Goal: Information Seeking & Learning: Find specific fact

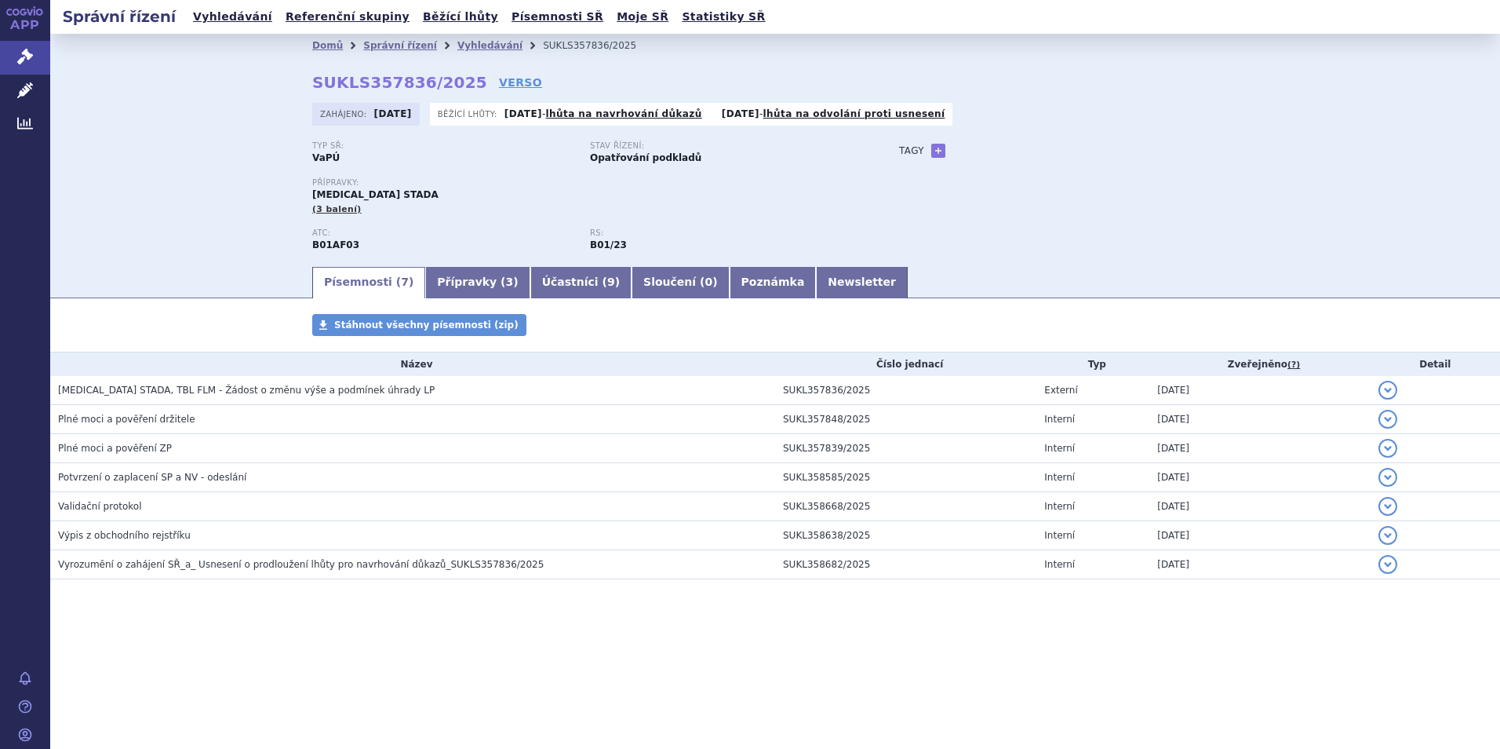
click at [221, 5] on ul "Vyhledávání Referenční skupiny Běžící lhůty Písemnosti SŘ Moje SŘ Statistiky SŘ" at bounding box center [479, 17] width 582 height 34
click at [223, 22] on link "Vyhledávání" at bounding box center [232, 16] width 89 height 21
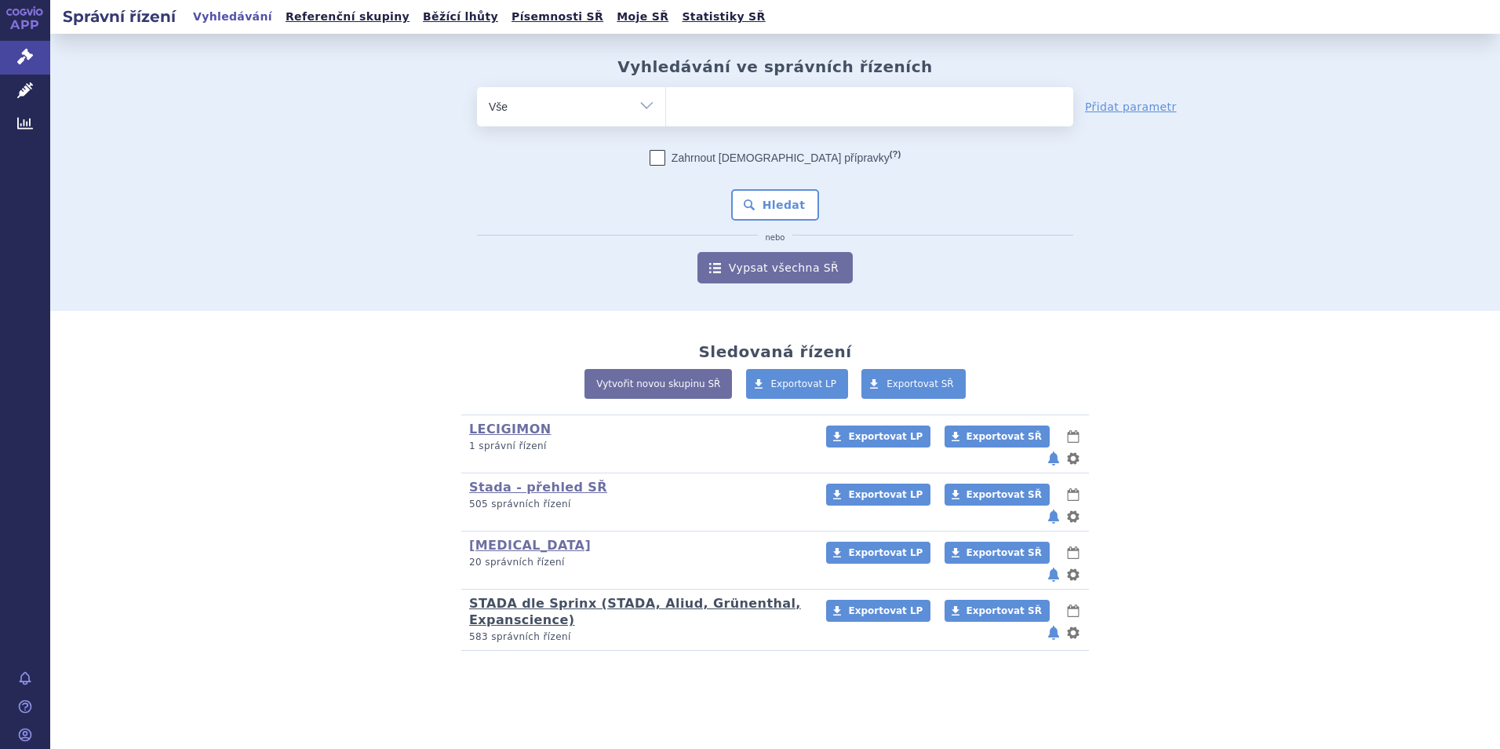
click at [552, 596] on link "STADA dle Sprinx (STADA, Aliud, Grünenthal, Expanscience)" at bounding box center [635, 611] width 332 height 31
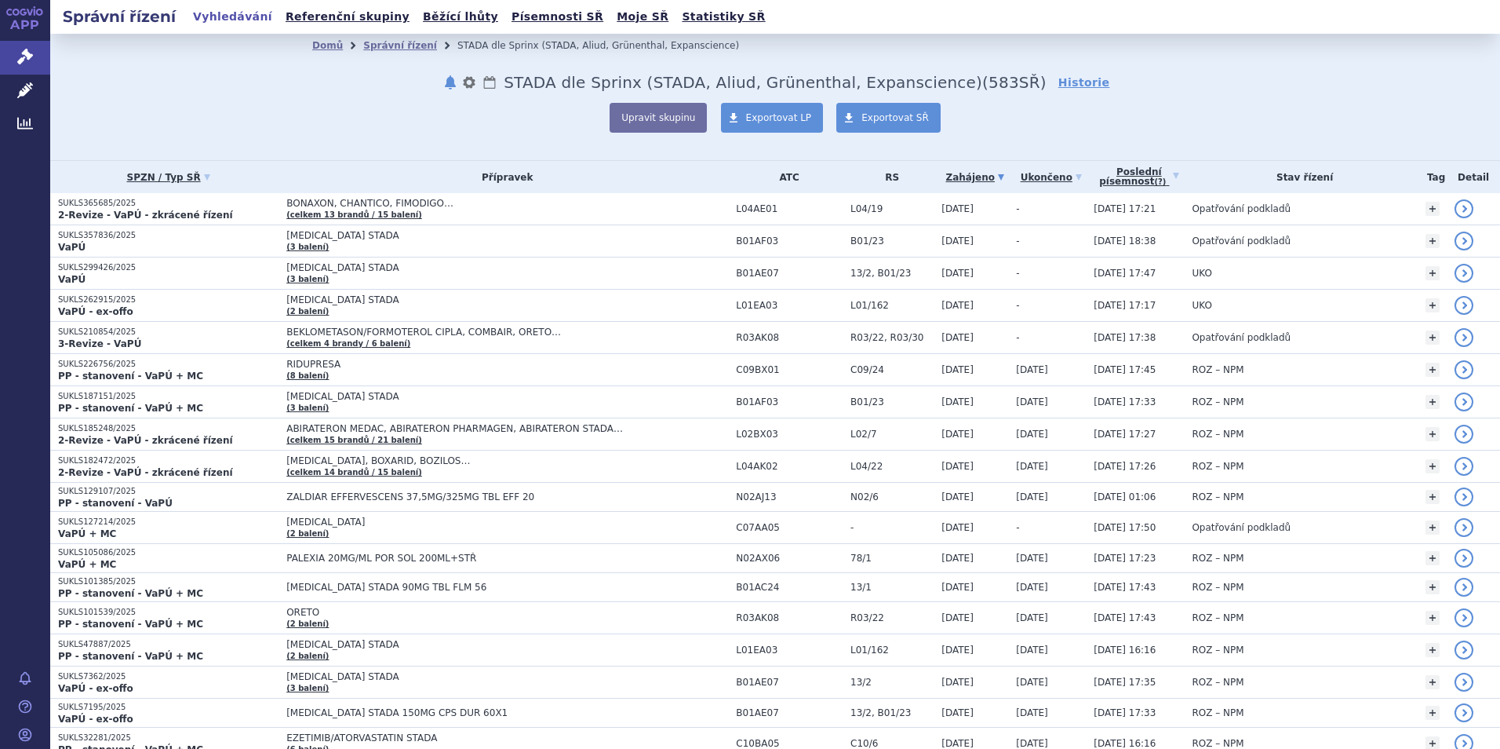
click at [223, 15] on link "Vyhledávání" at bounding box center [232, 16] width 89 height 21
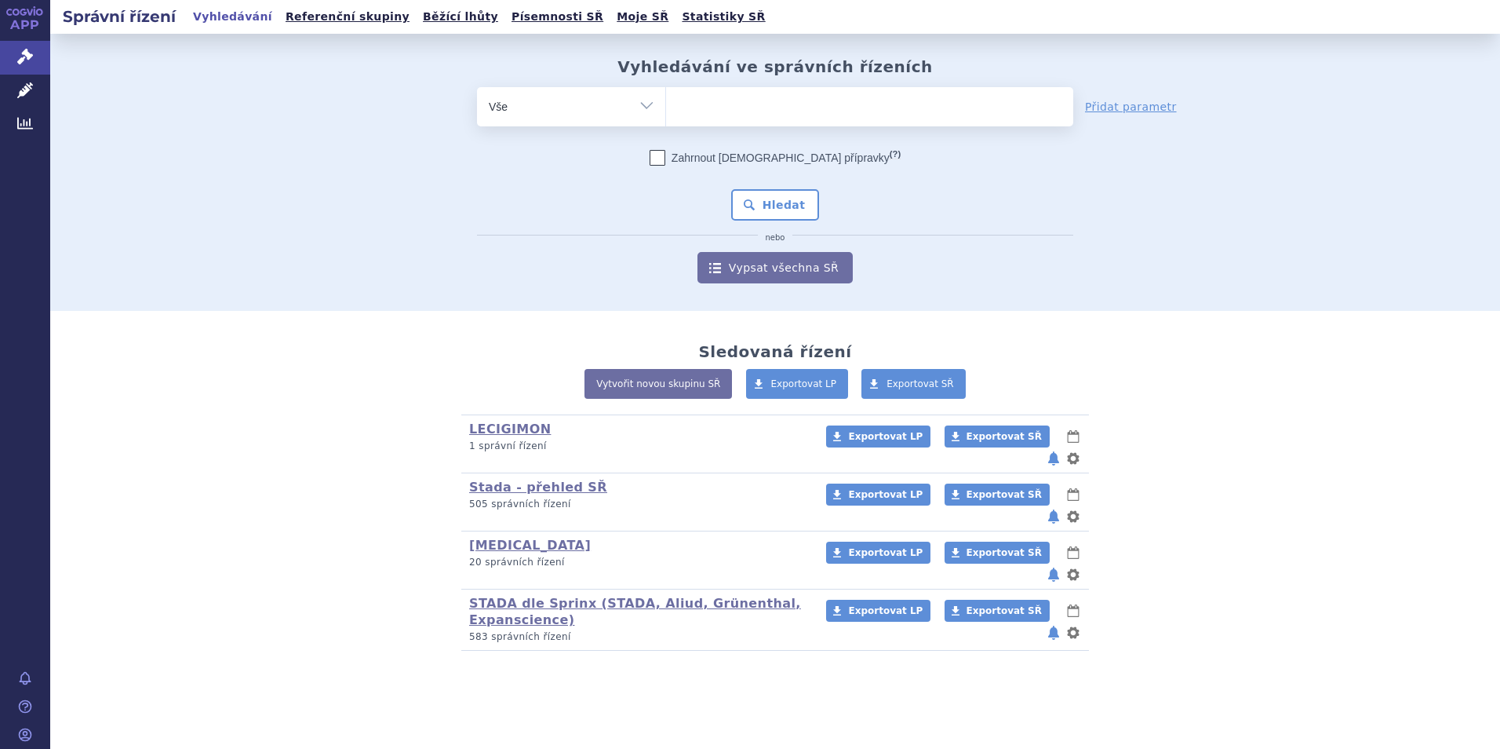
click at [756, 123] on span at bounding box center [869, 106] width 407 height 39
click at [666, 123] on select at bounding box center [665, 105] width 1 height 39
click at [759, 116] on ul at bounding box center [869, 103] width 407 height 33
click at [666, 116] on select at bounding box center [665, 105] width 1 height 39
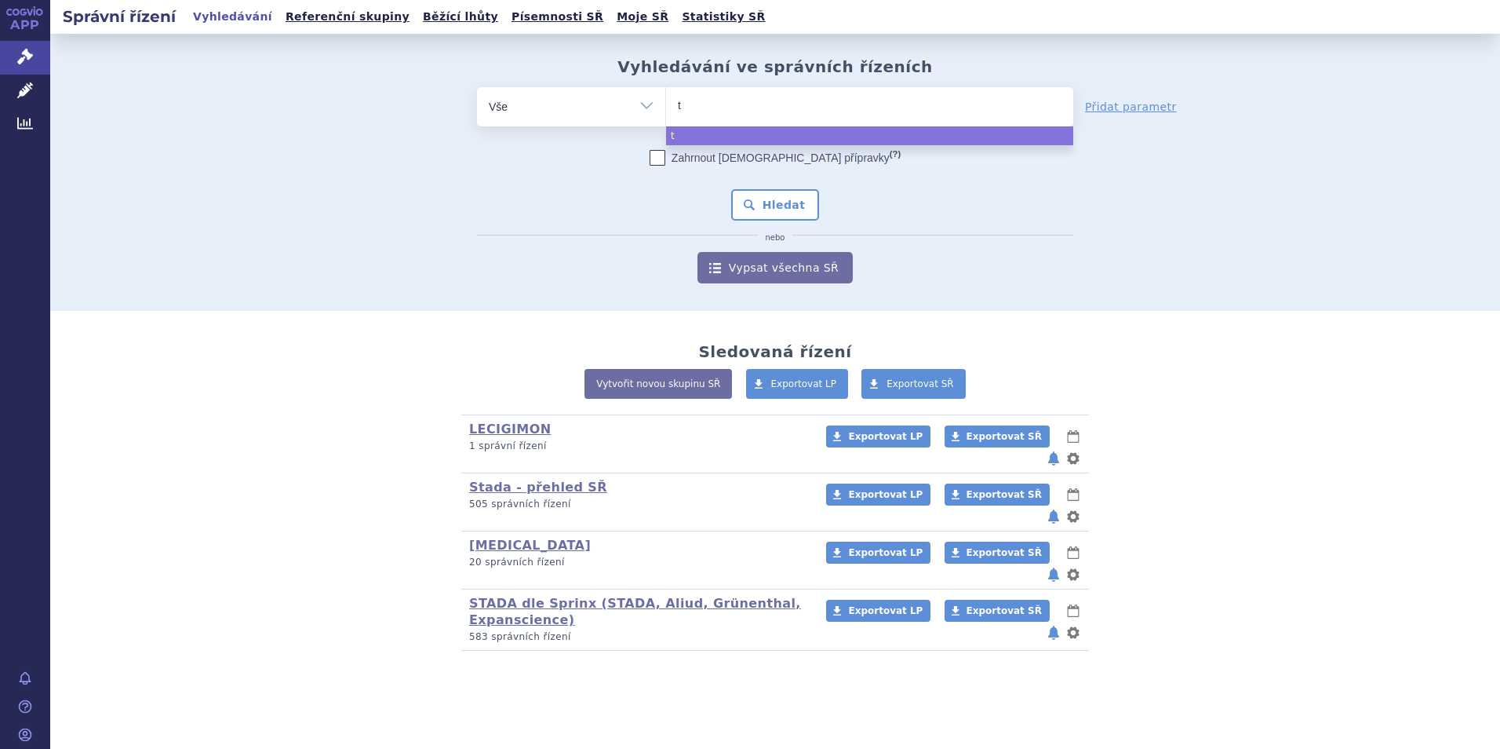
type input "to"
type input "tolp"
type input "tolper"
type input "tolperis"
type input "tolperison"
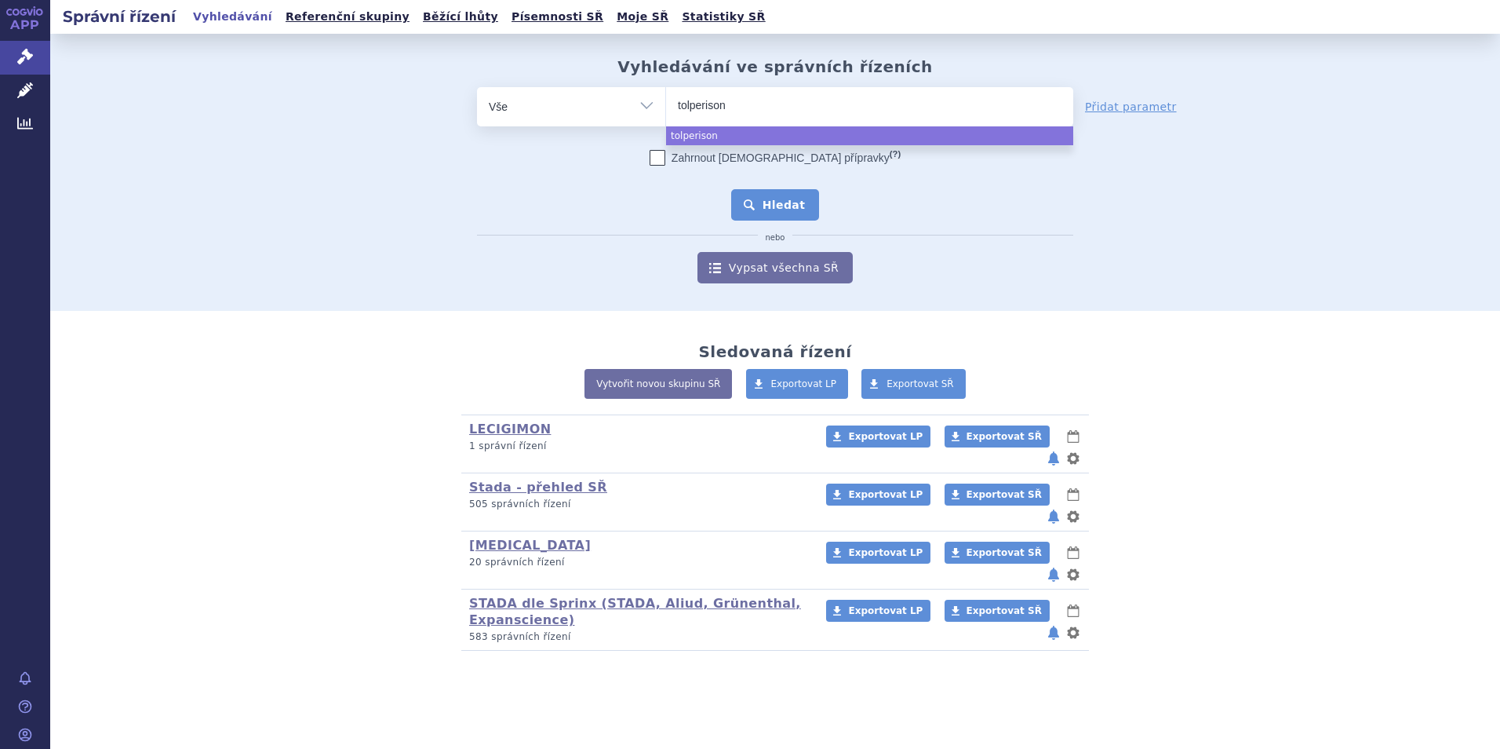
select select "tolperison"
click at [785, 206] on button "Hledat" at bounding box center [775, 204] width 89 height 31
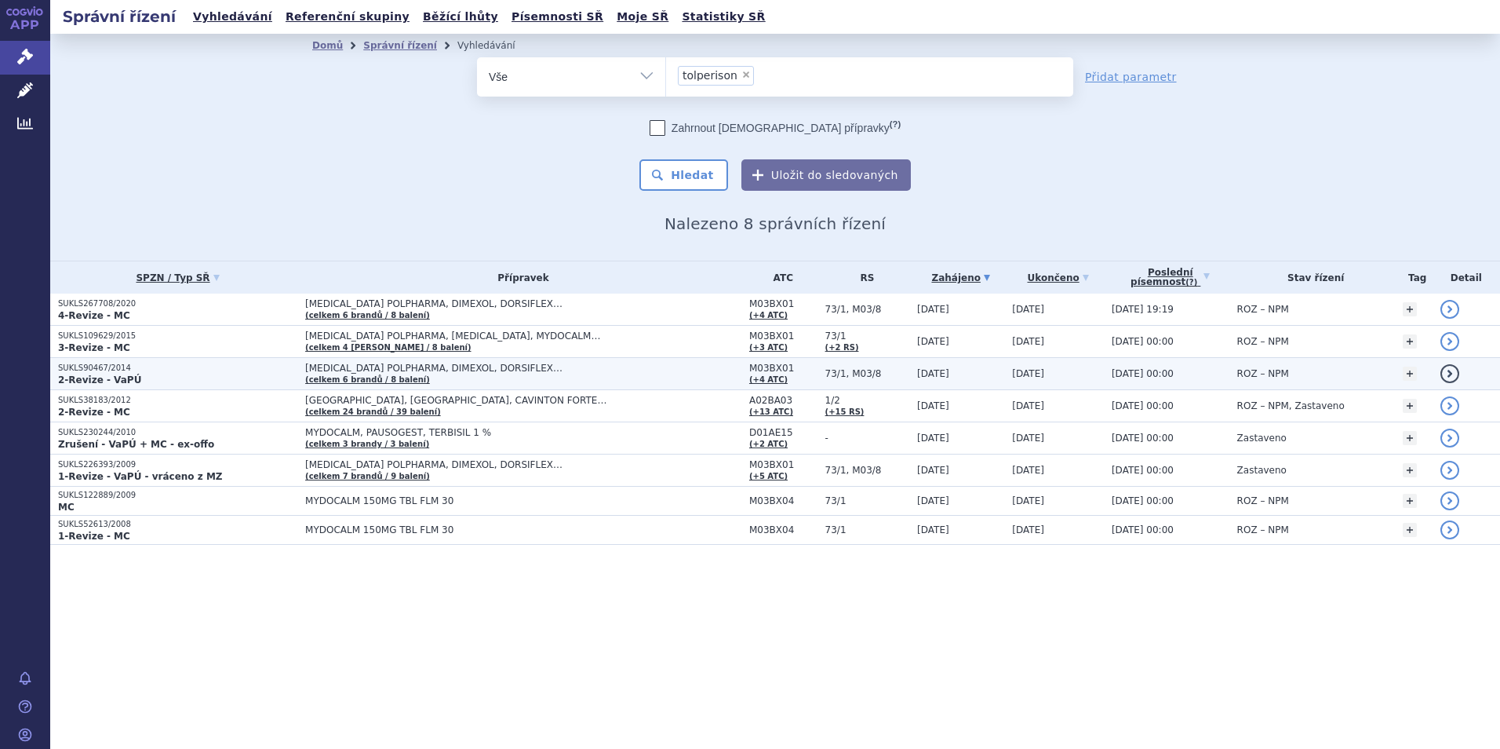
click at [76, 380] on strong "2-Revize - VaPÚ" at bounding box center [99, 379] width 83 height 11
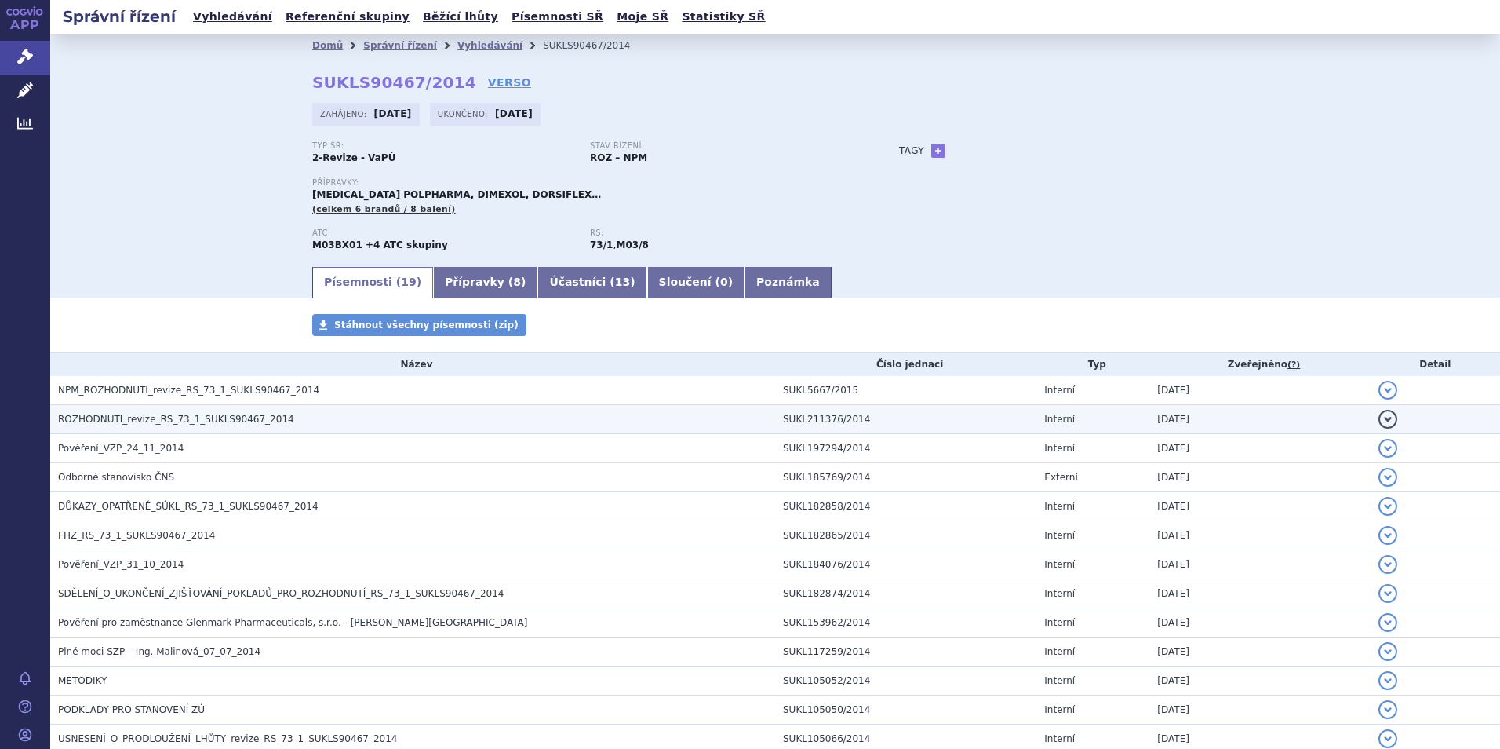
click at [112, 417] on span "ROZHODNUTI_revize_RS_73_1_SUKLS90467_2014" at bounding box center [176, 419] width 236 height 11
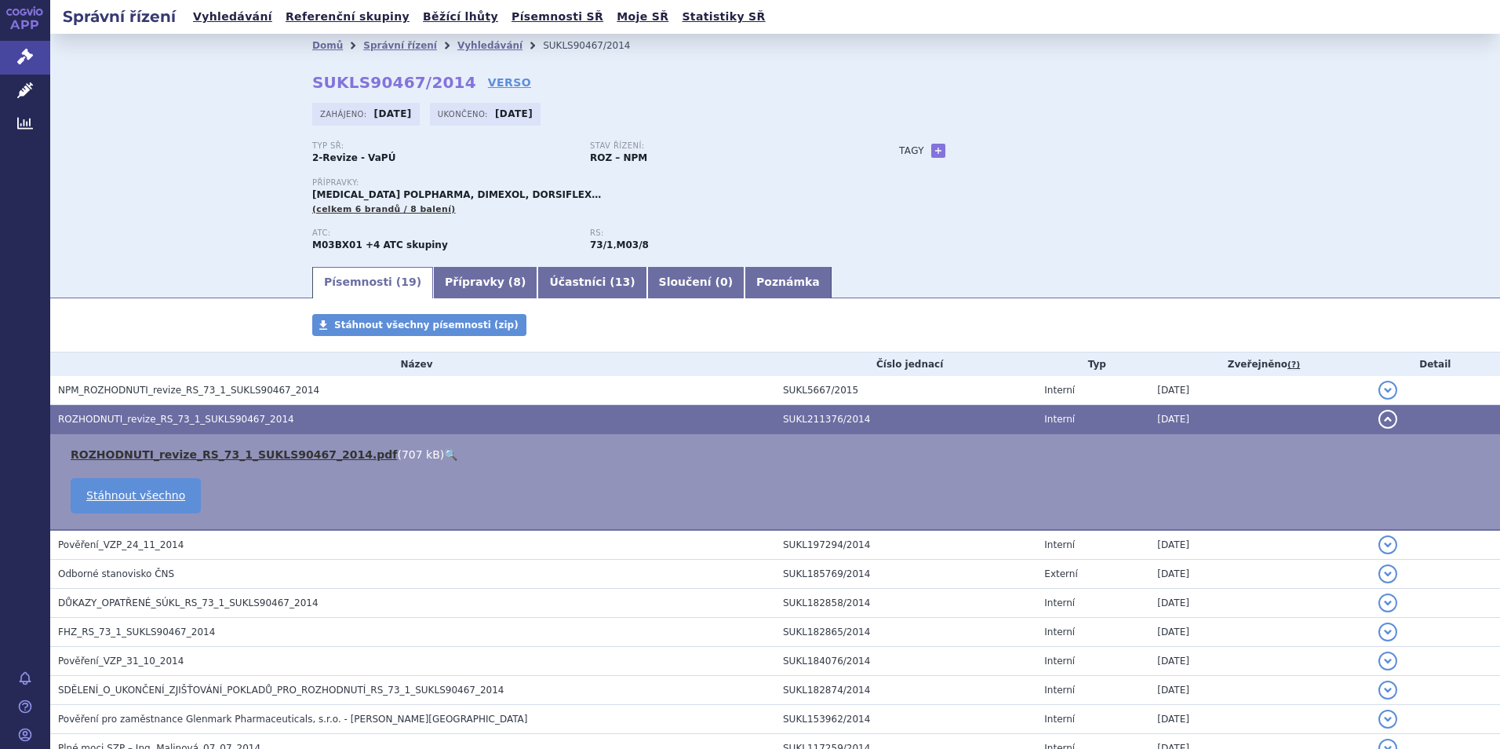
click at [302, 457] on link "ROZHODNUTI_revize_RS_73_1_SUKLS90467_2014.pdf" at bounding box center [234, 454] width 326 height 13
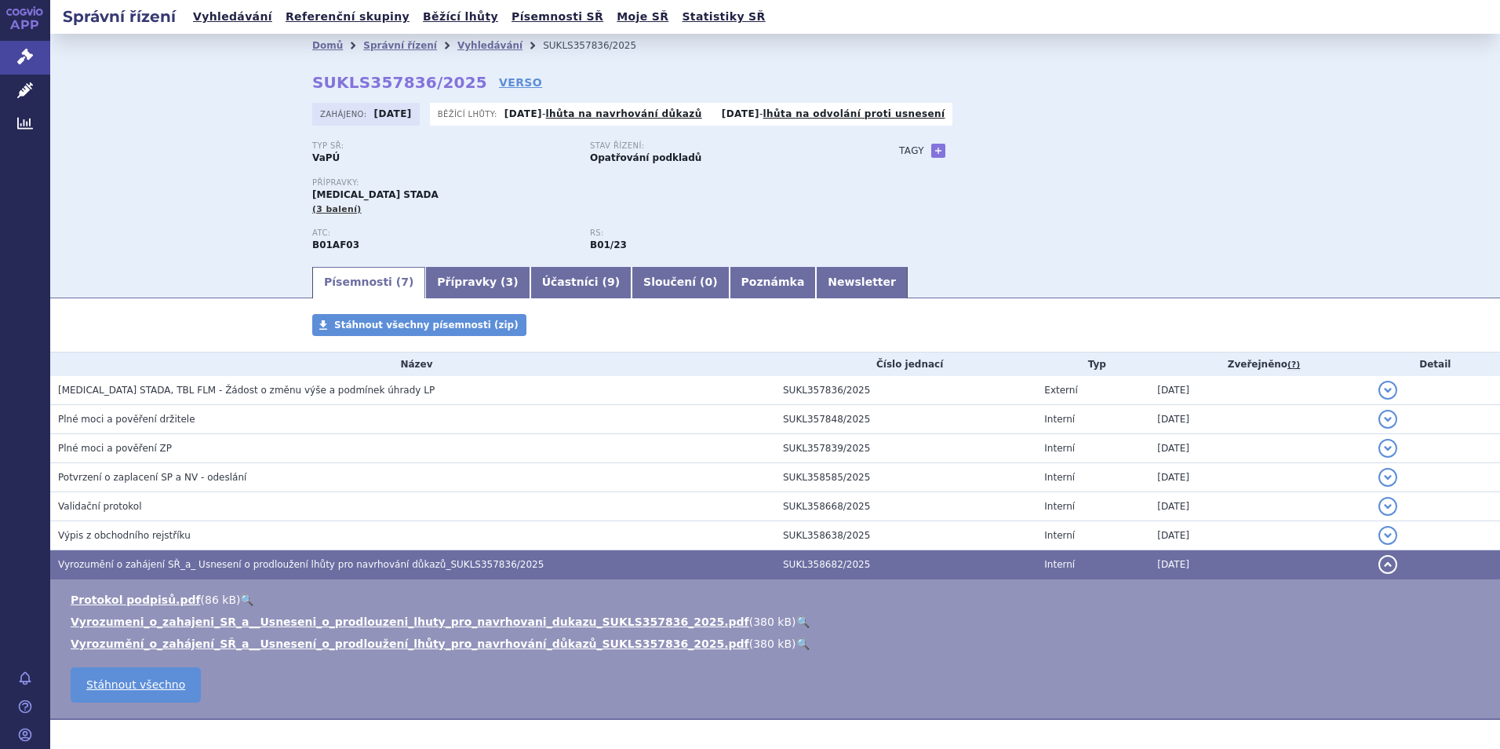
scroll to position [65, 0]
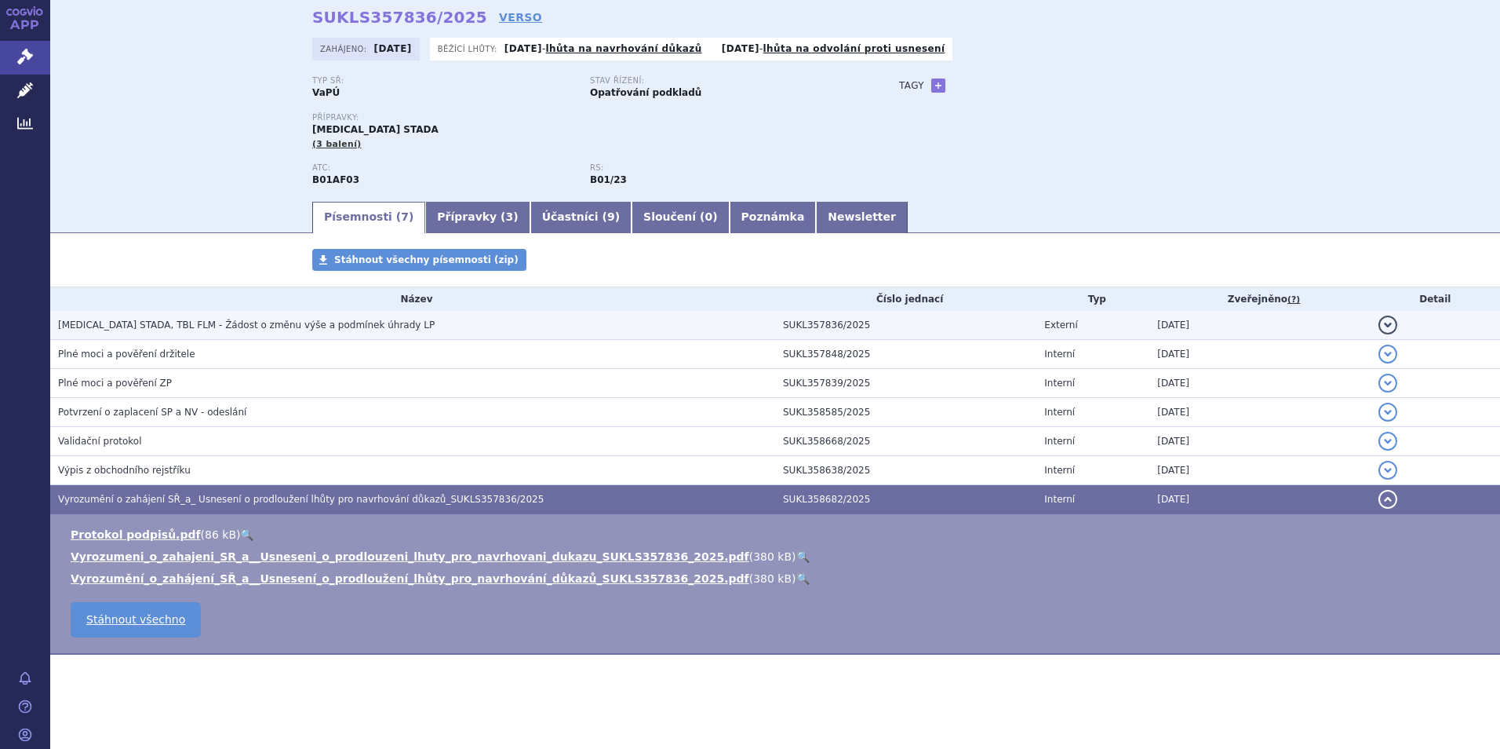
click at [272, 325] on span "EDOXABAN STADA, TBL FLM - Žádost o změnu výše a podmínek úhrady LP" at bounding box center [246, 324] width 377 height 11
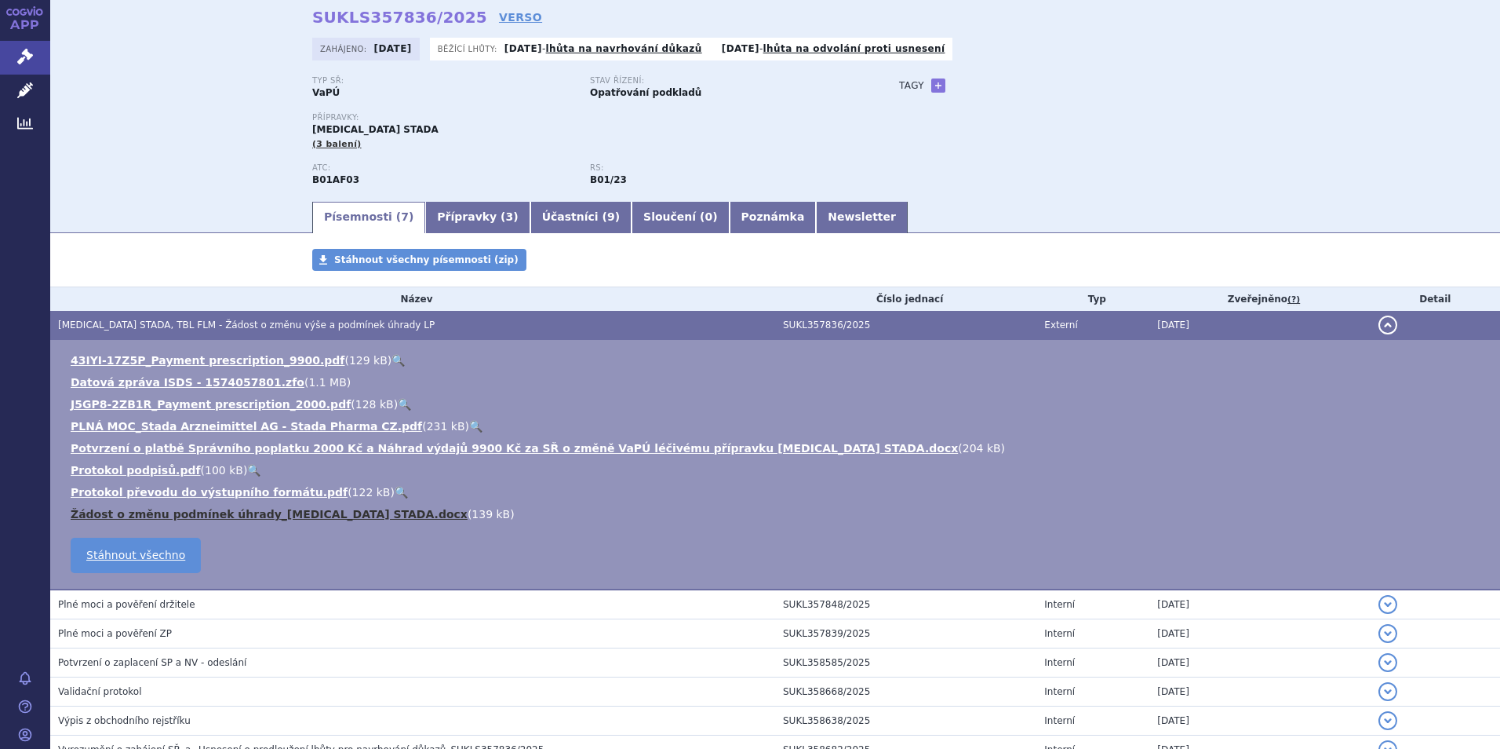
click at [211, 513] on link "Žádost o změnu podmínek úhrady_Edoxaban STADA.docx" at bounding box center [269, 514] width 397 height 13
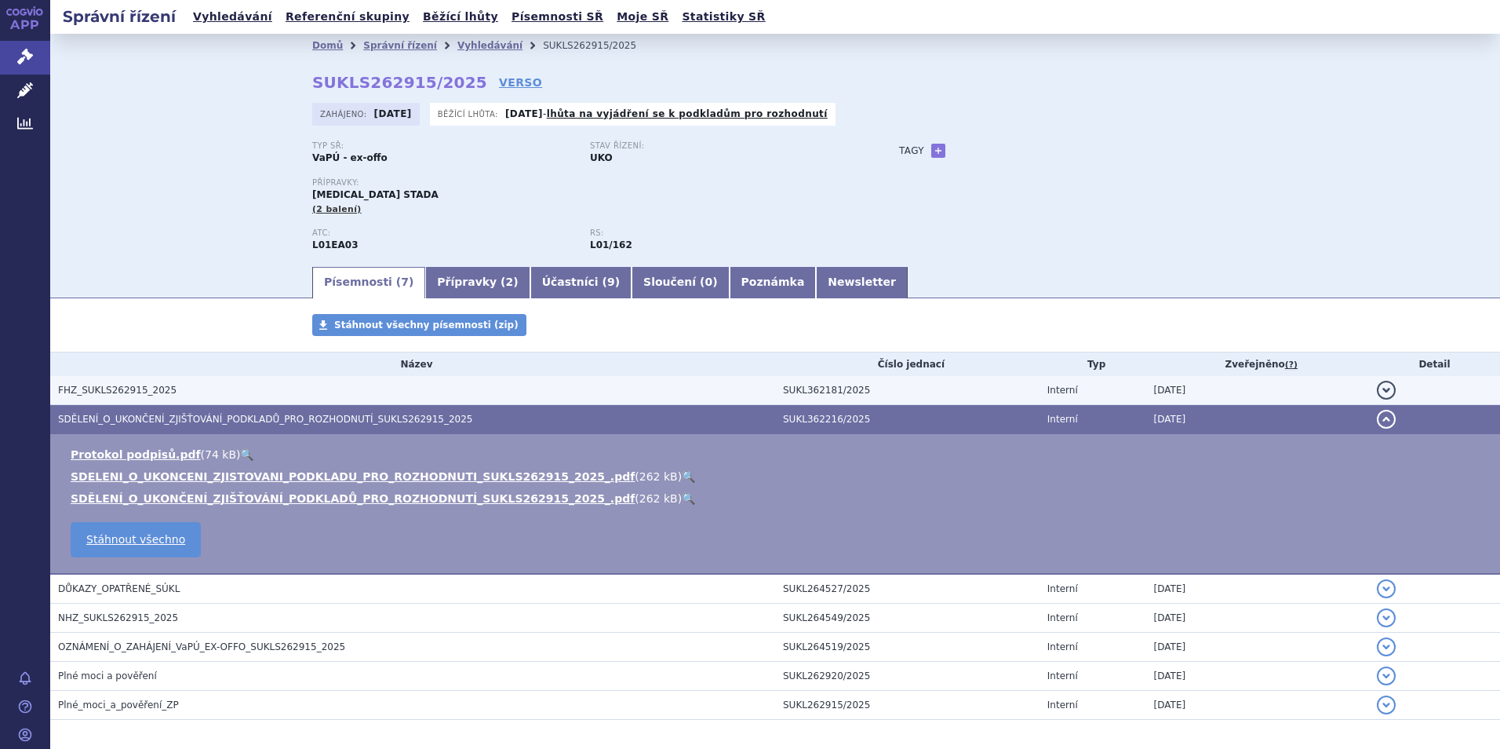
scroll to position [65, 0]
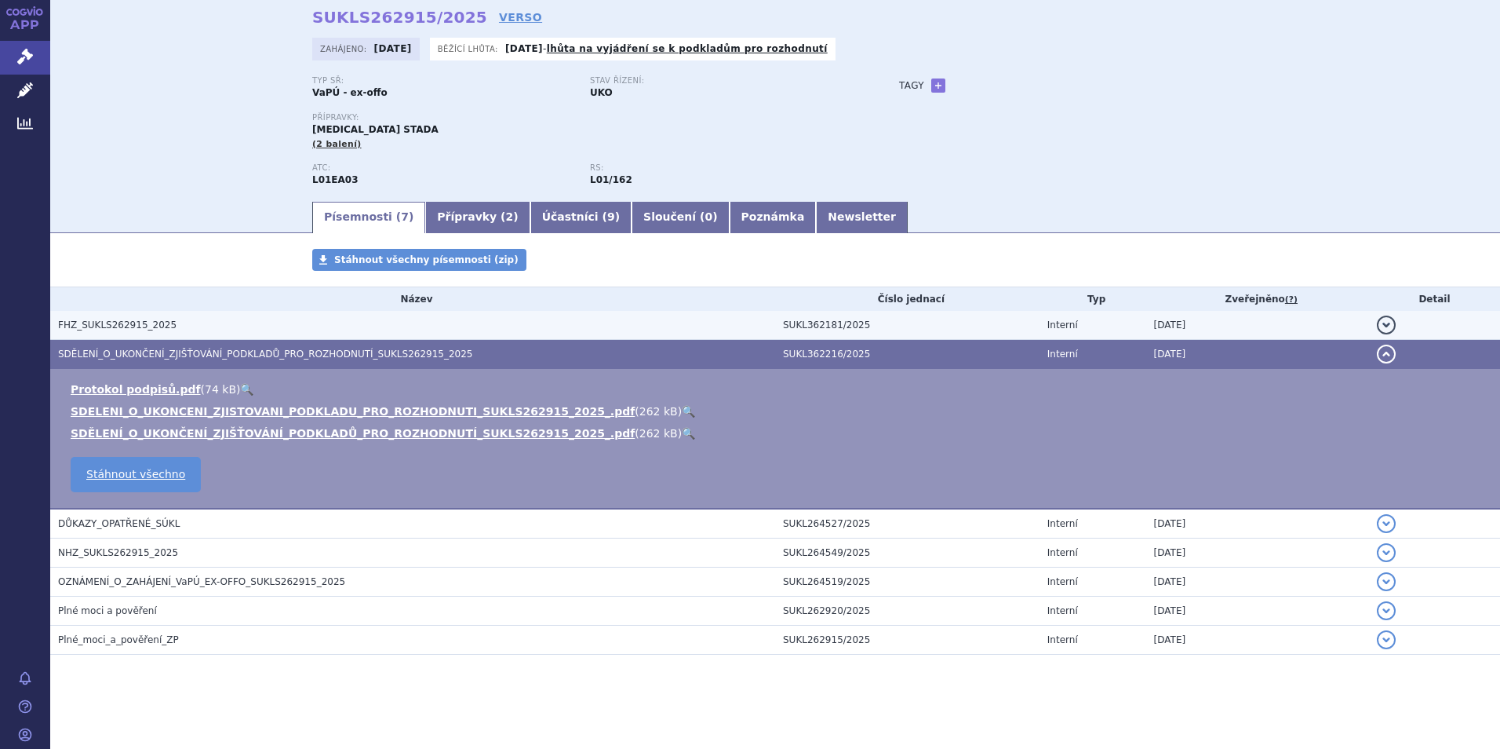
click at [104, 322] on span "FHZ_SUKLS262915_2025" at bounding box center [117, 324] width 118 height 11
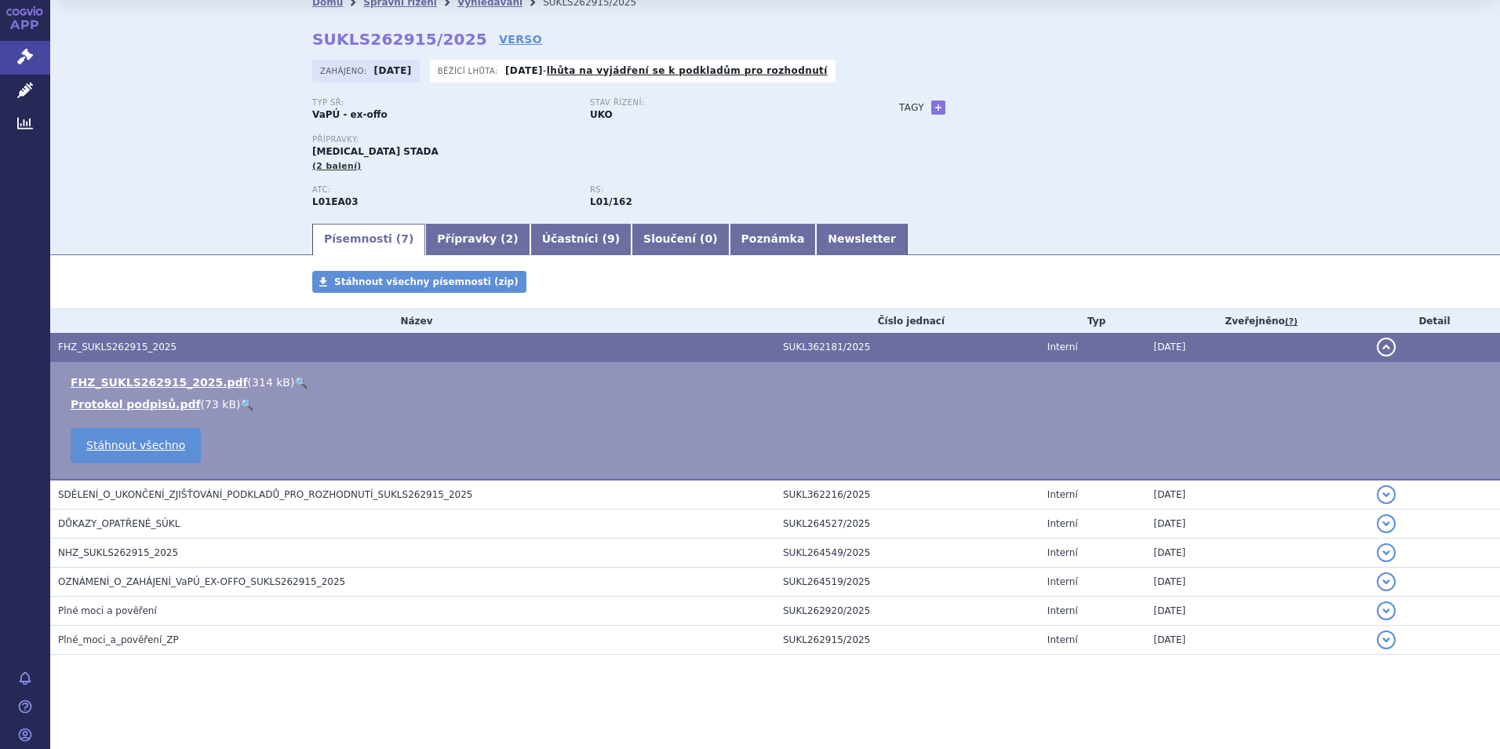
scroll to position [43, 0]
click at [160, 377] on link "FHZ_SUKLS262915_2025.pdf" at bounding box center [159, 382] width 177 height 13
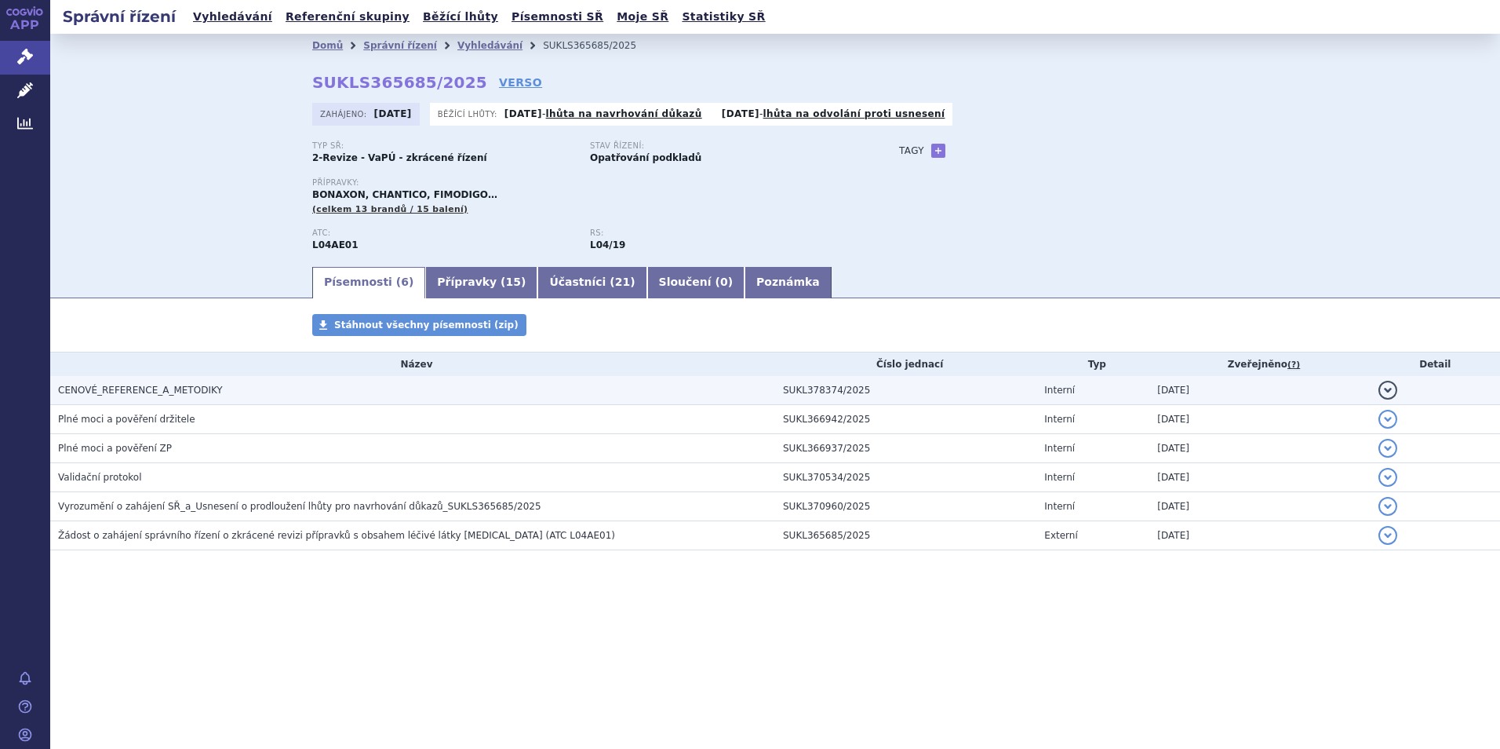
click at [130, 388] on span "CENOVÉ_REFERENCE_A_METODIKY" at bounding box center [140, 390] width 165 height 11
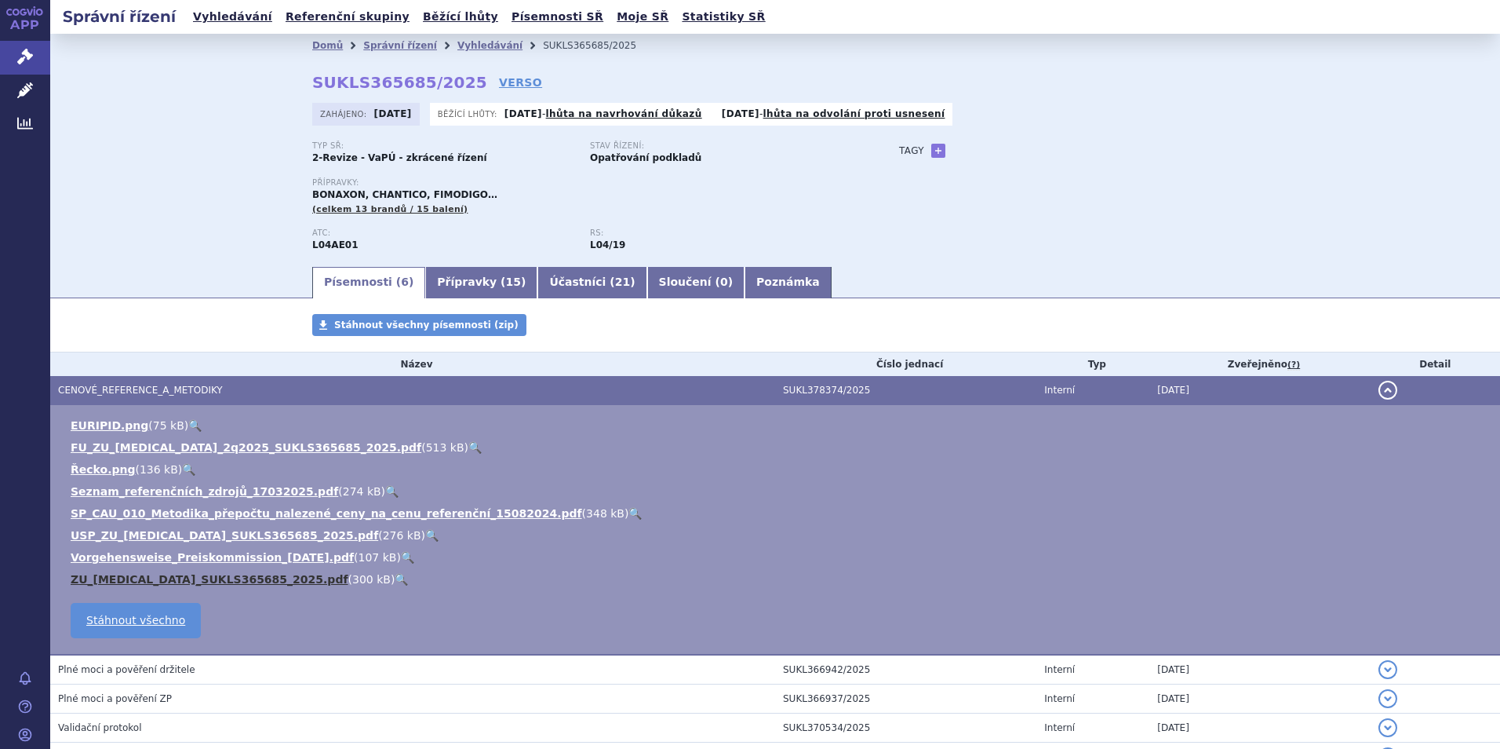
click at [169, 579] on link "ZU_fingolimod_SUKLS365685_2025.pdf" at bounding box center [210, 579] width 278 height 13
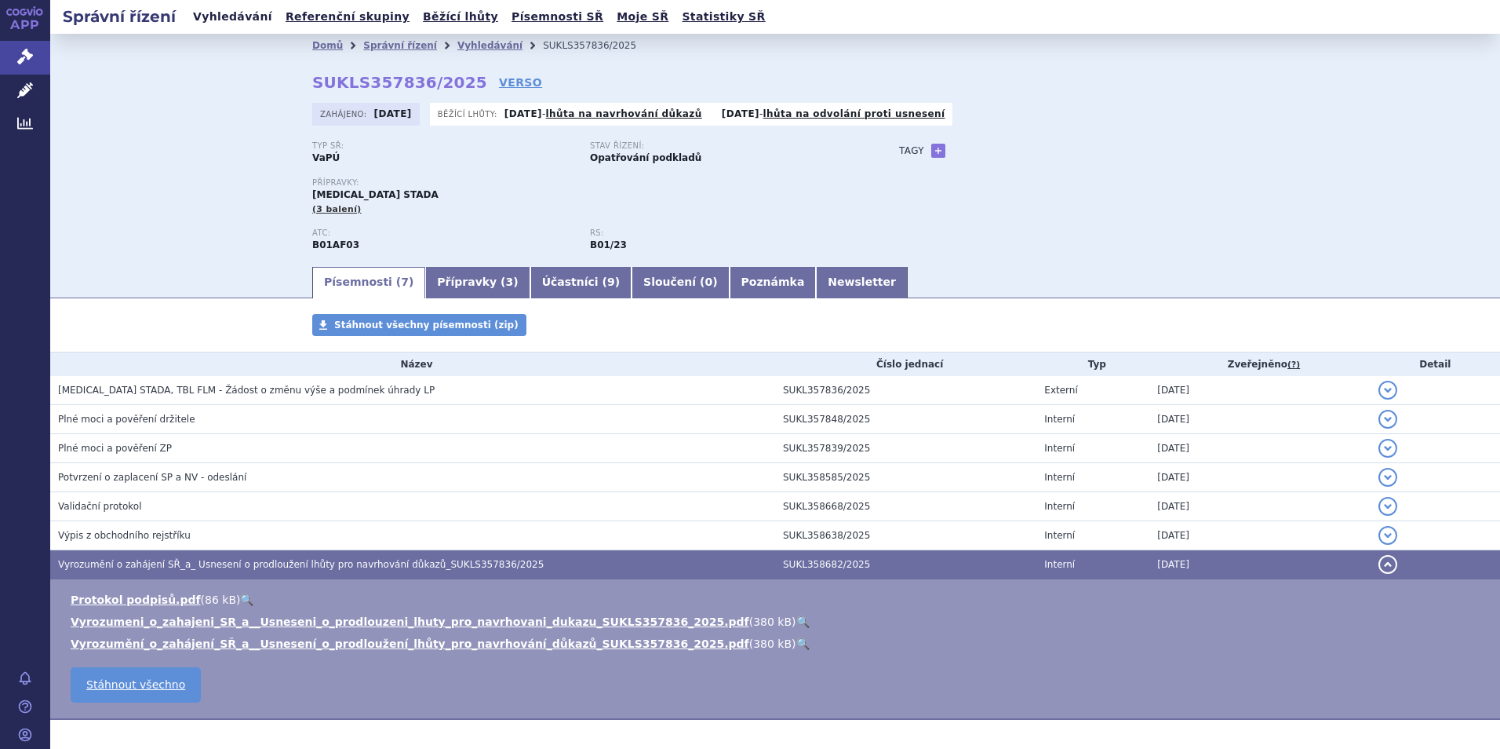
click at [189, 13] on link "Vyhledávání" at bounding box center [232, 16] width 89 height 21
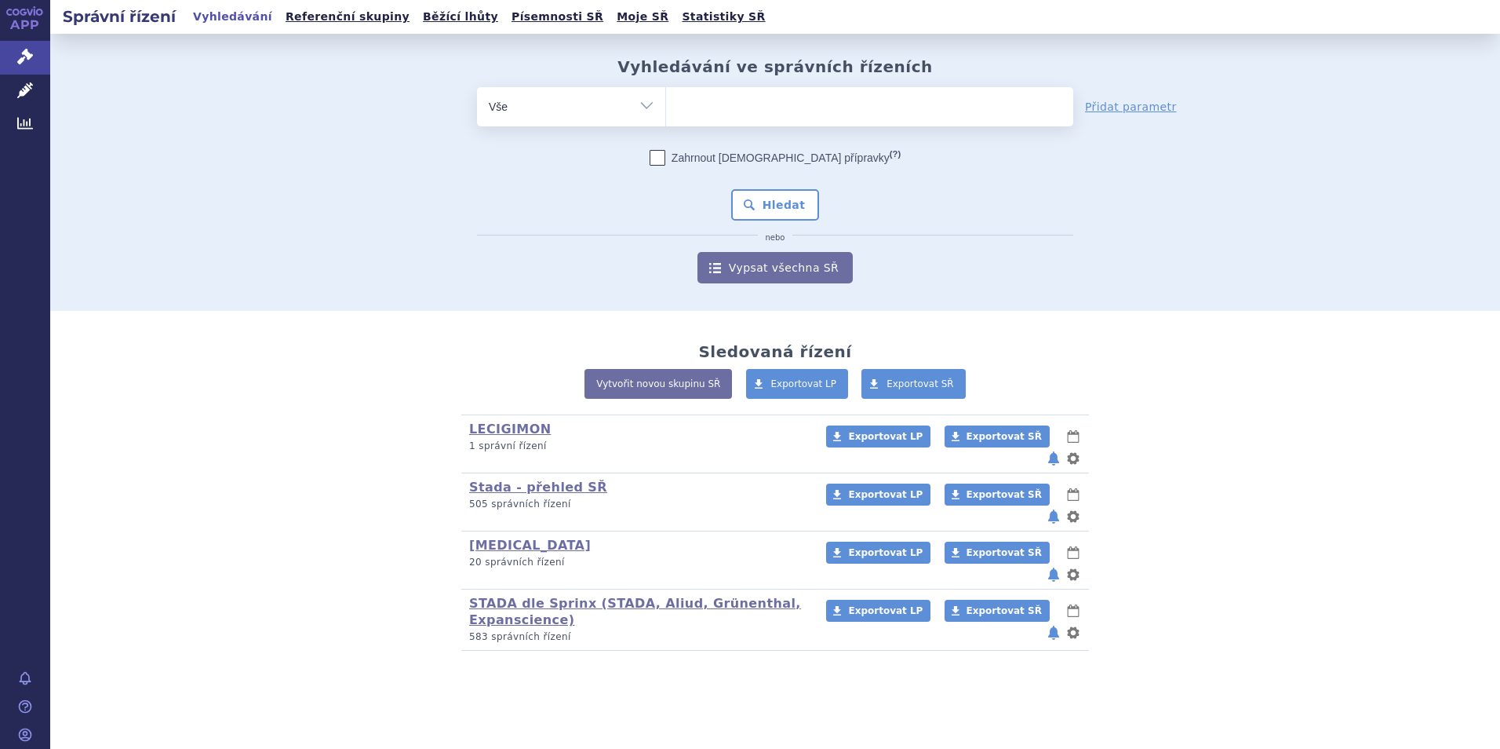
click at [696, 105] on ul at bounding box center [869, 103] width 407 height 33
click at [666, 105] on select at bounding box center [665, 105] width 1 height 39
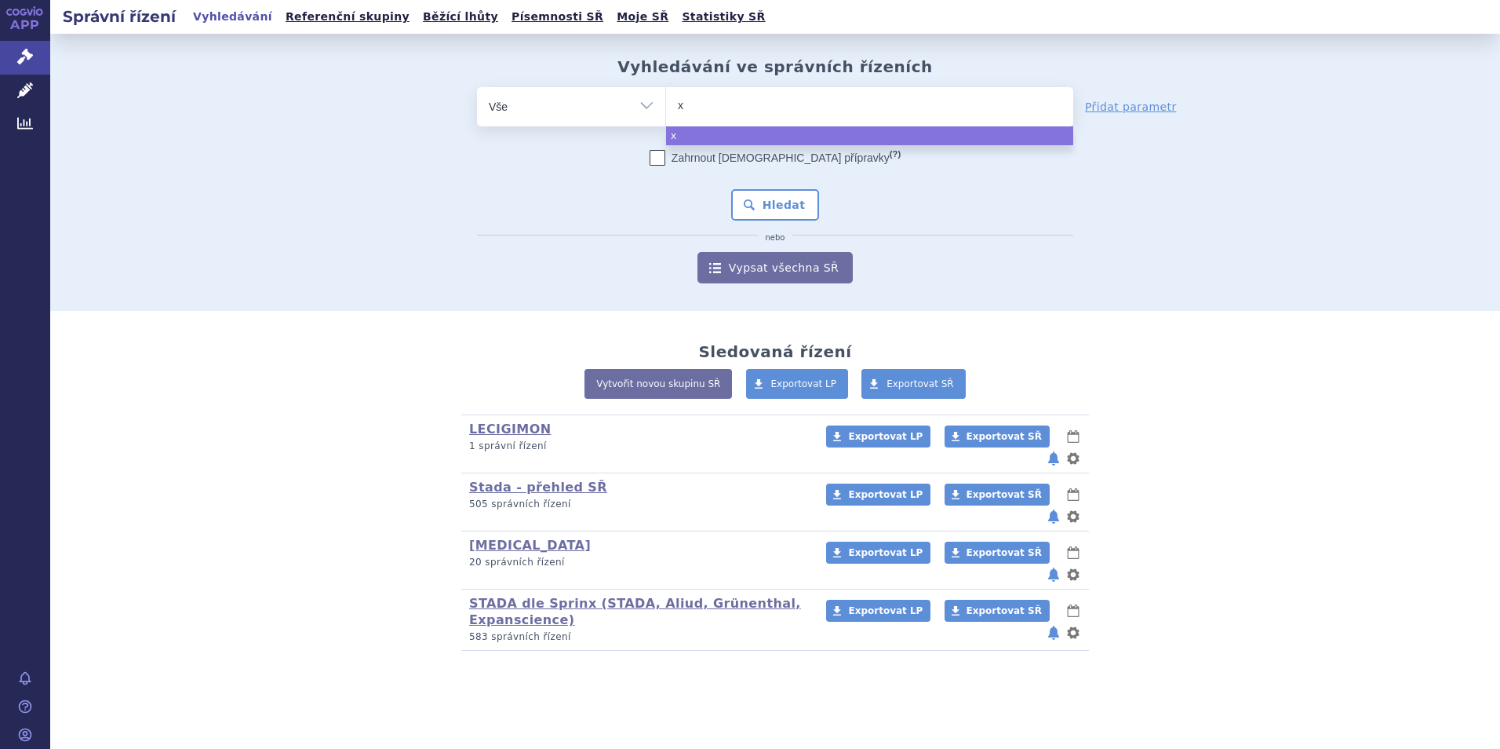
type input "xa"
type input "xar"
type input "xare"
type input "xarel"
type input "xarelto"
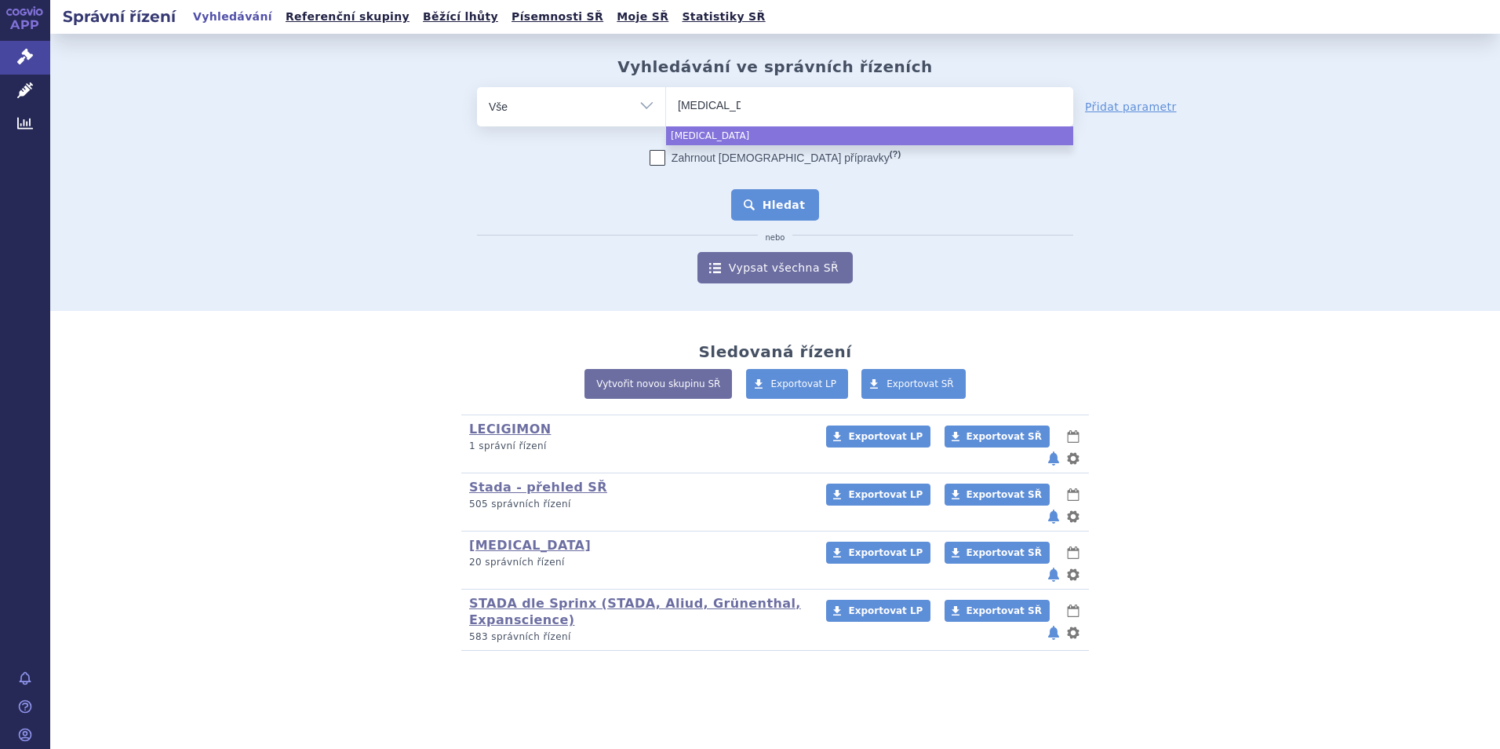
select select "xarelto"
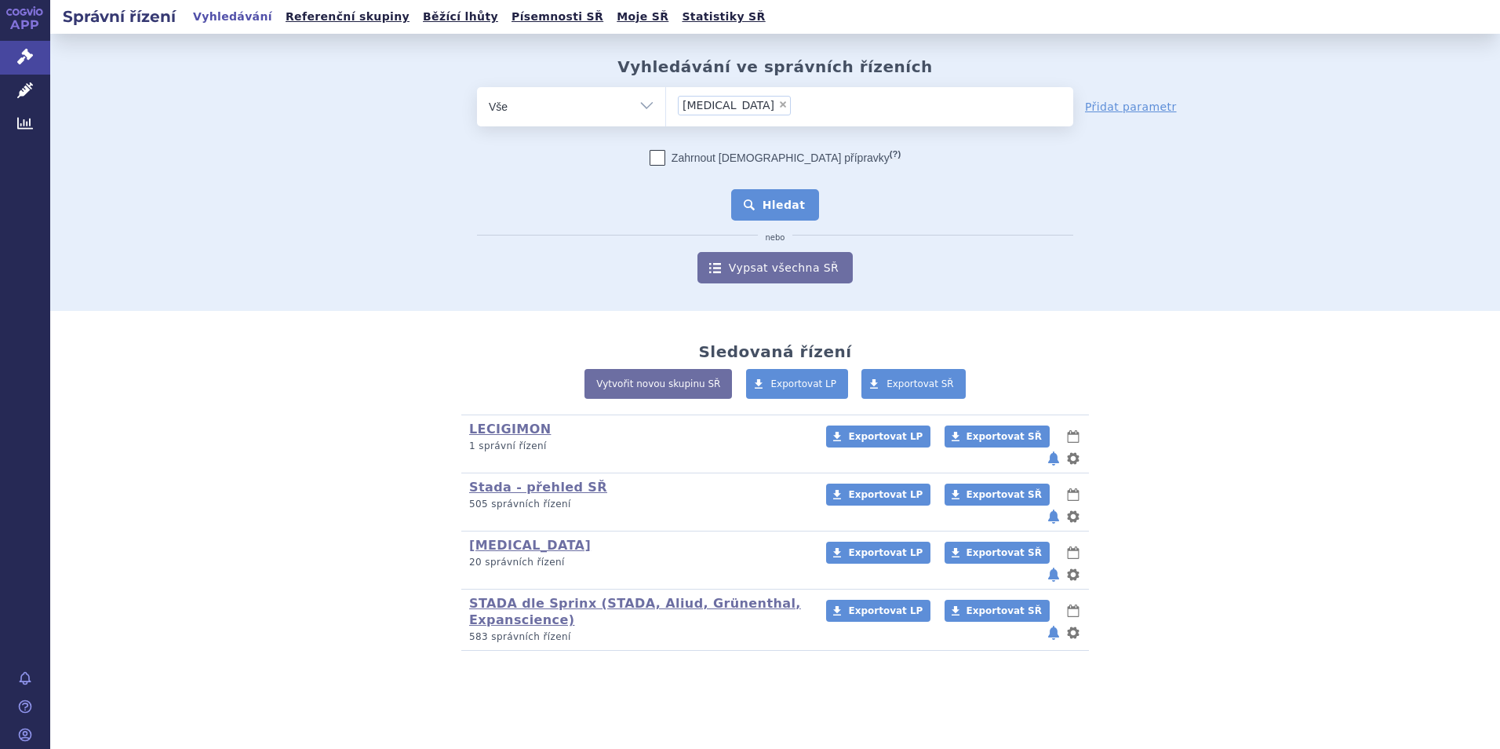
click at [780, 210] on button "Hledat" at bounding box center [775, 204] width 89 height 31
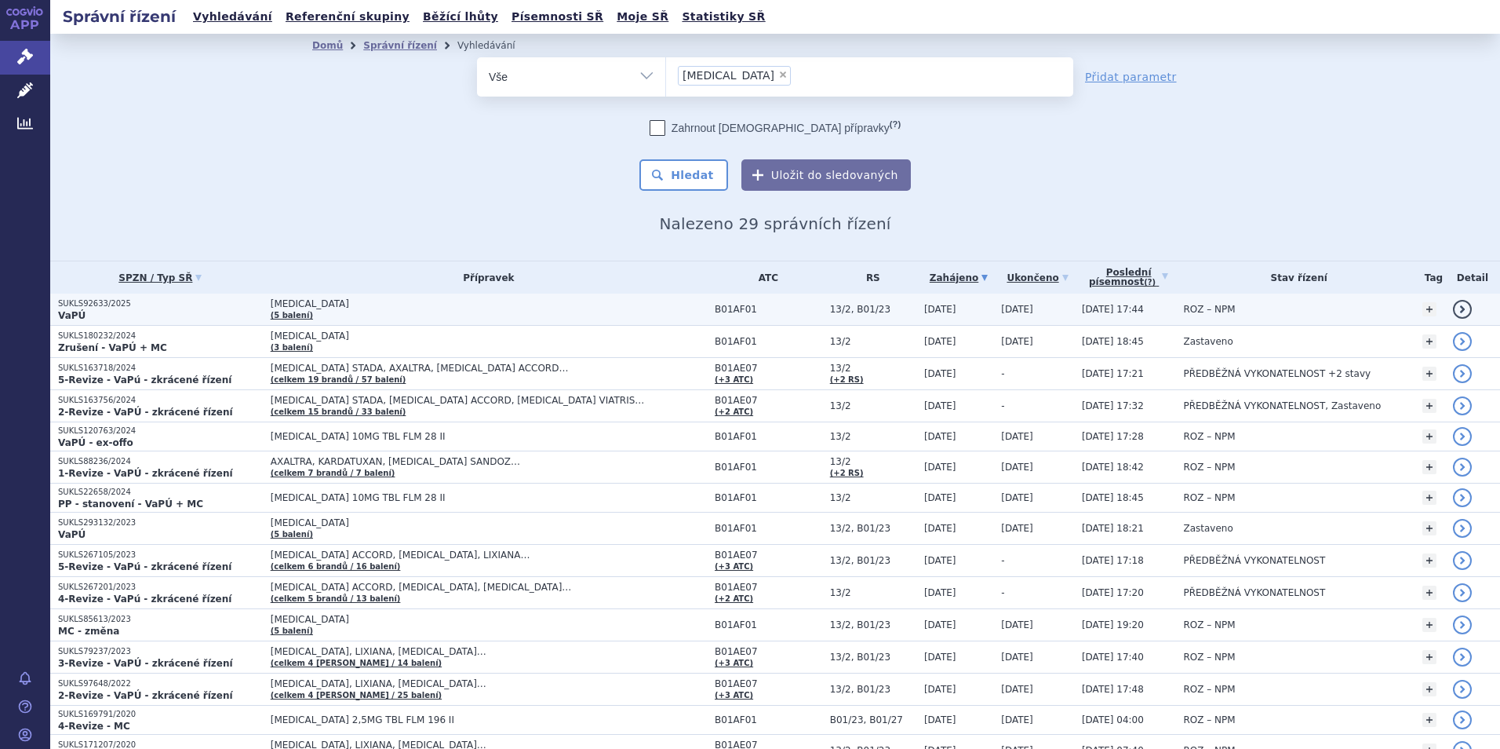
click at [77, 315] on strong "VaPÚ" at bounding box center [71, 315] width 27 height 11
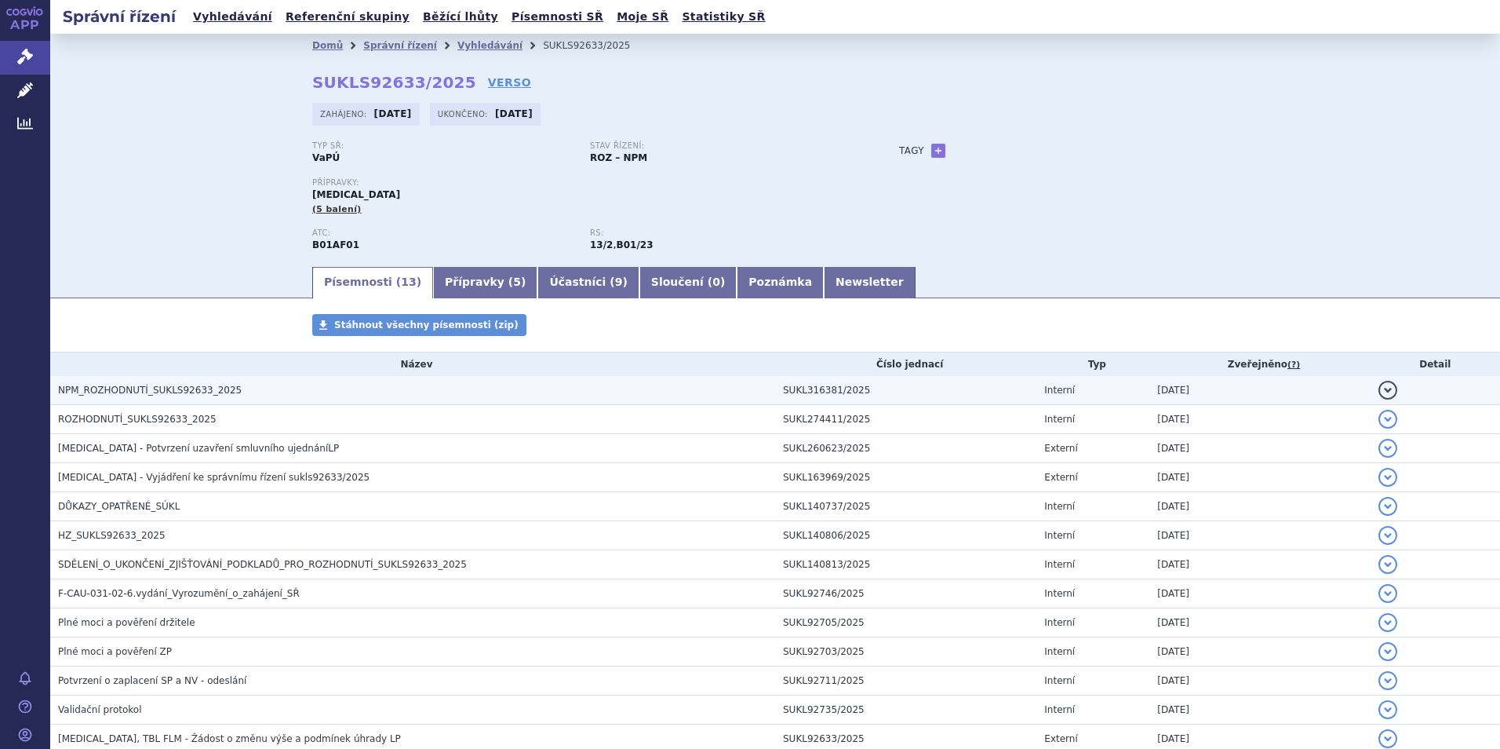
click at [129, 389] on span "NPM_ROZHODNUTÍ_SUKLS92633_2025" at bounding box center [150, 390] width 184 height 11
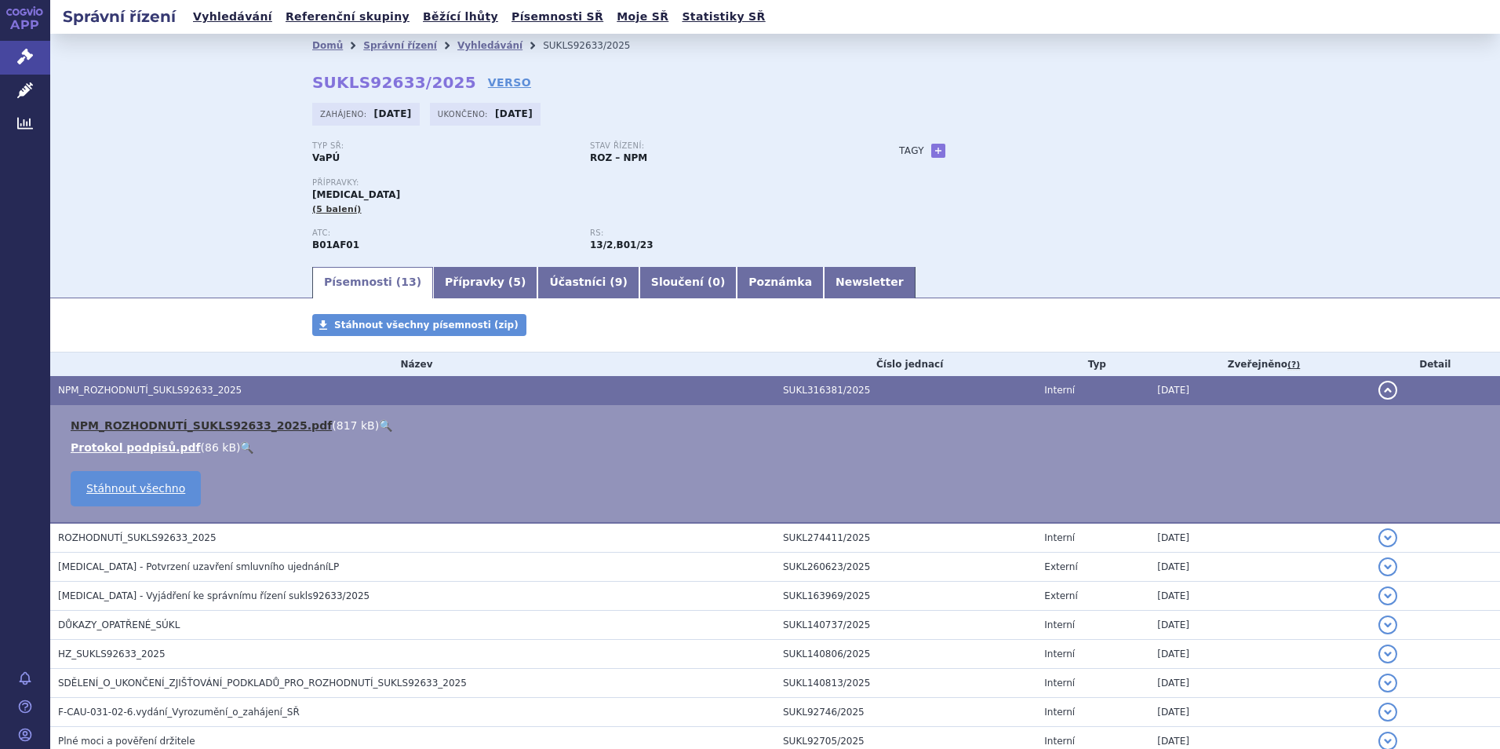
click at [266, 423] on link "NPM_ROZHODNUTÍ_SUKLS92633_2025.pdf" at bounding box center [201, 425] width 261 height 13
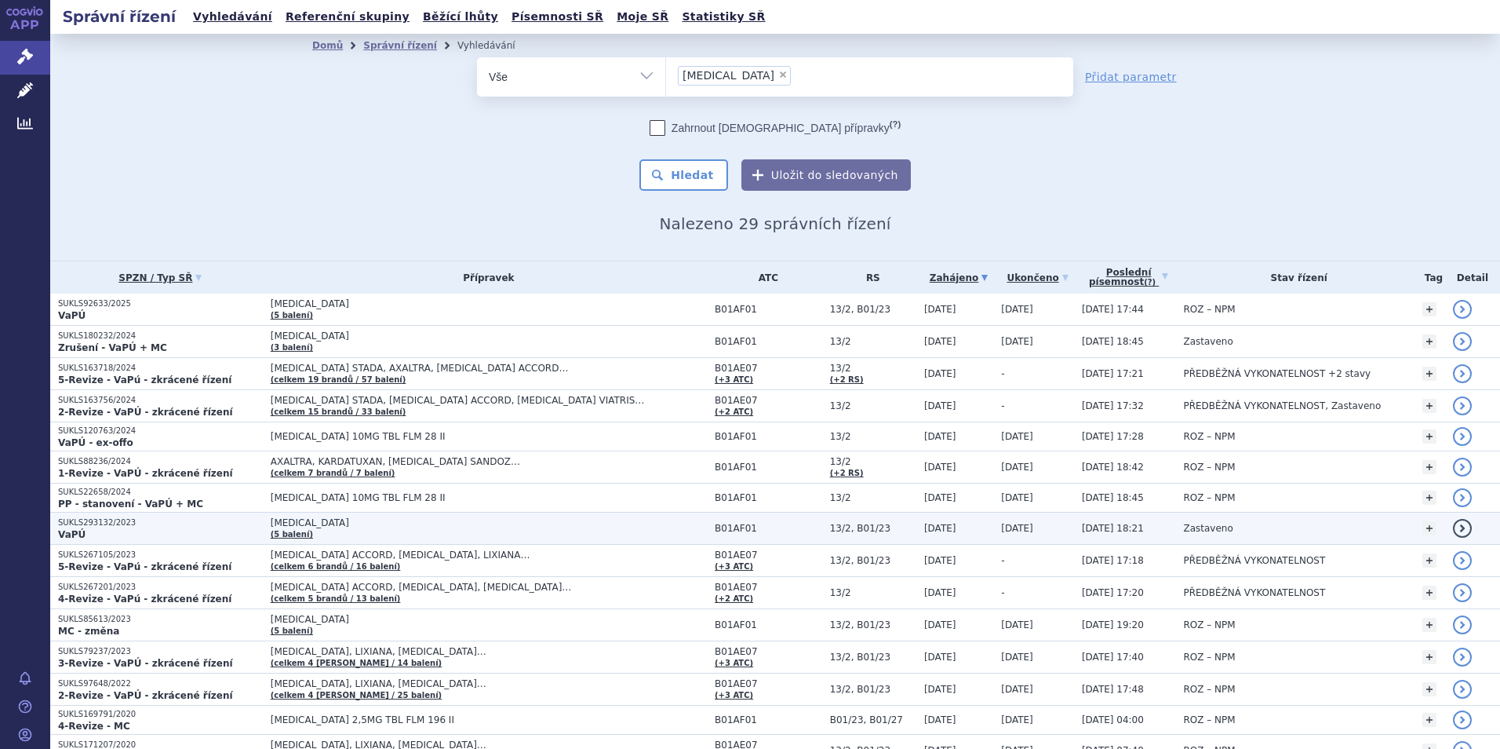
click at [271, 527] on span "[MEDICAL_DATA]" at bounding box center [467, 522] width 392 height 11
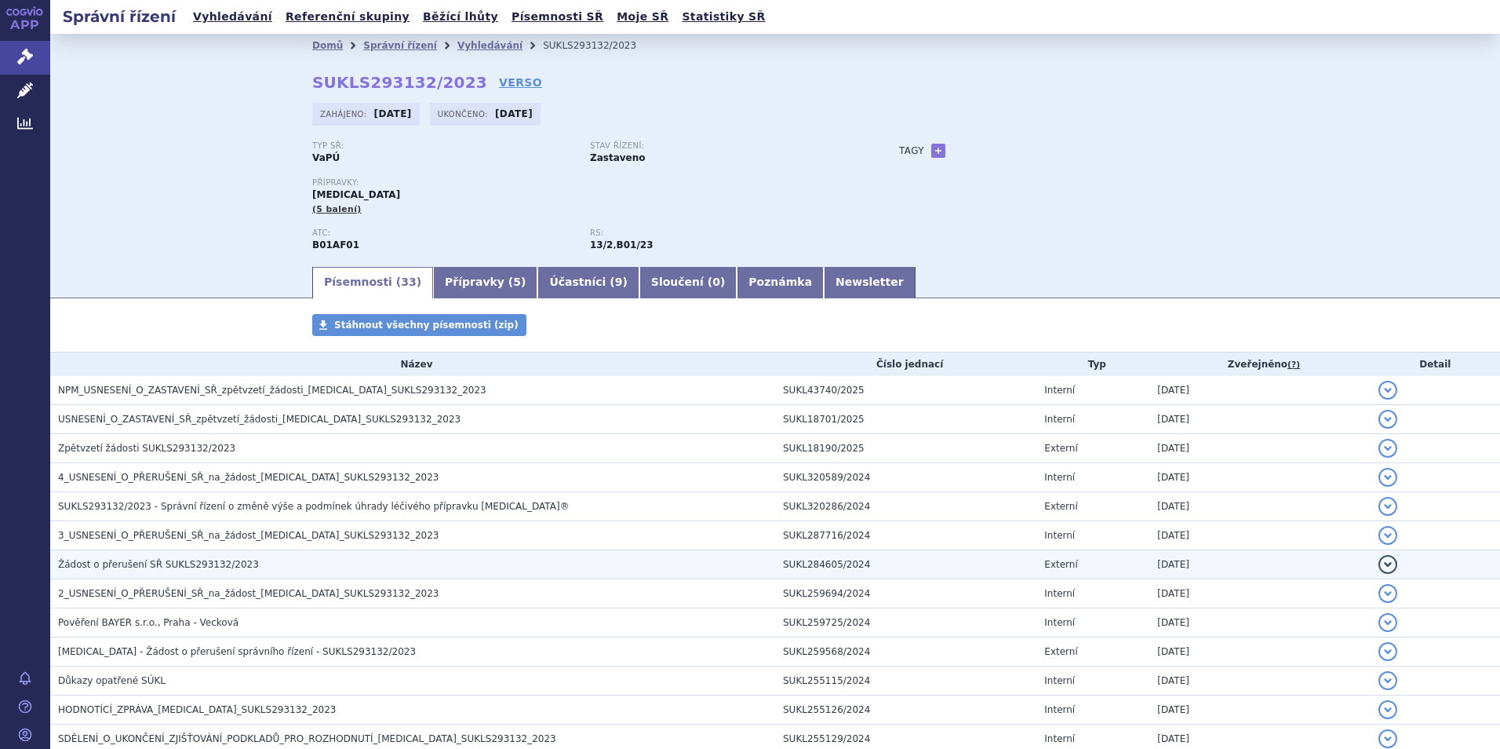
click at [140, 561] on span "Žádost o přerušení SŘ SUKLS293132/2023" at bounding box center [158, 564] width 201 height 11
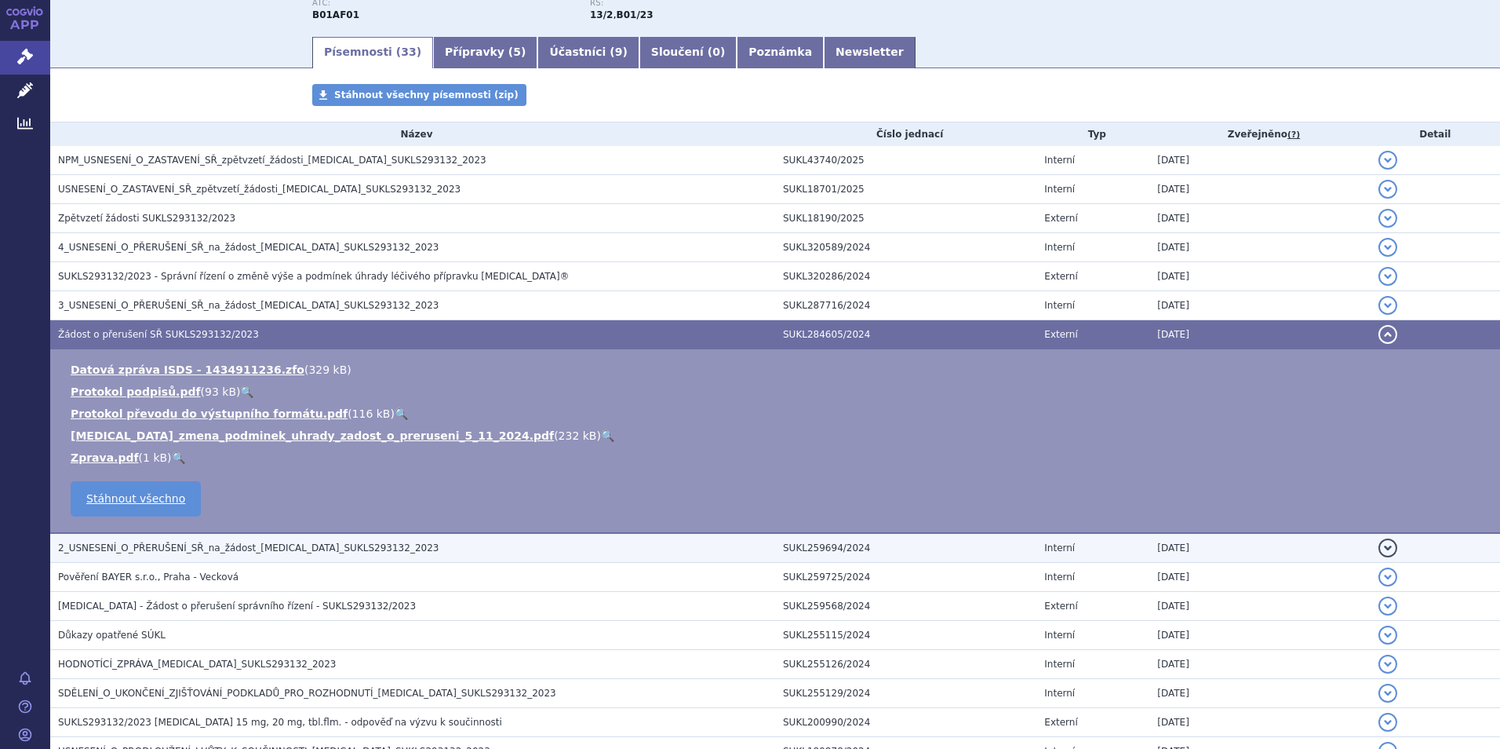
scroll to position [235, 0]
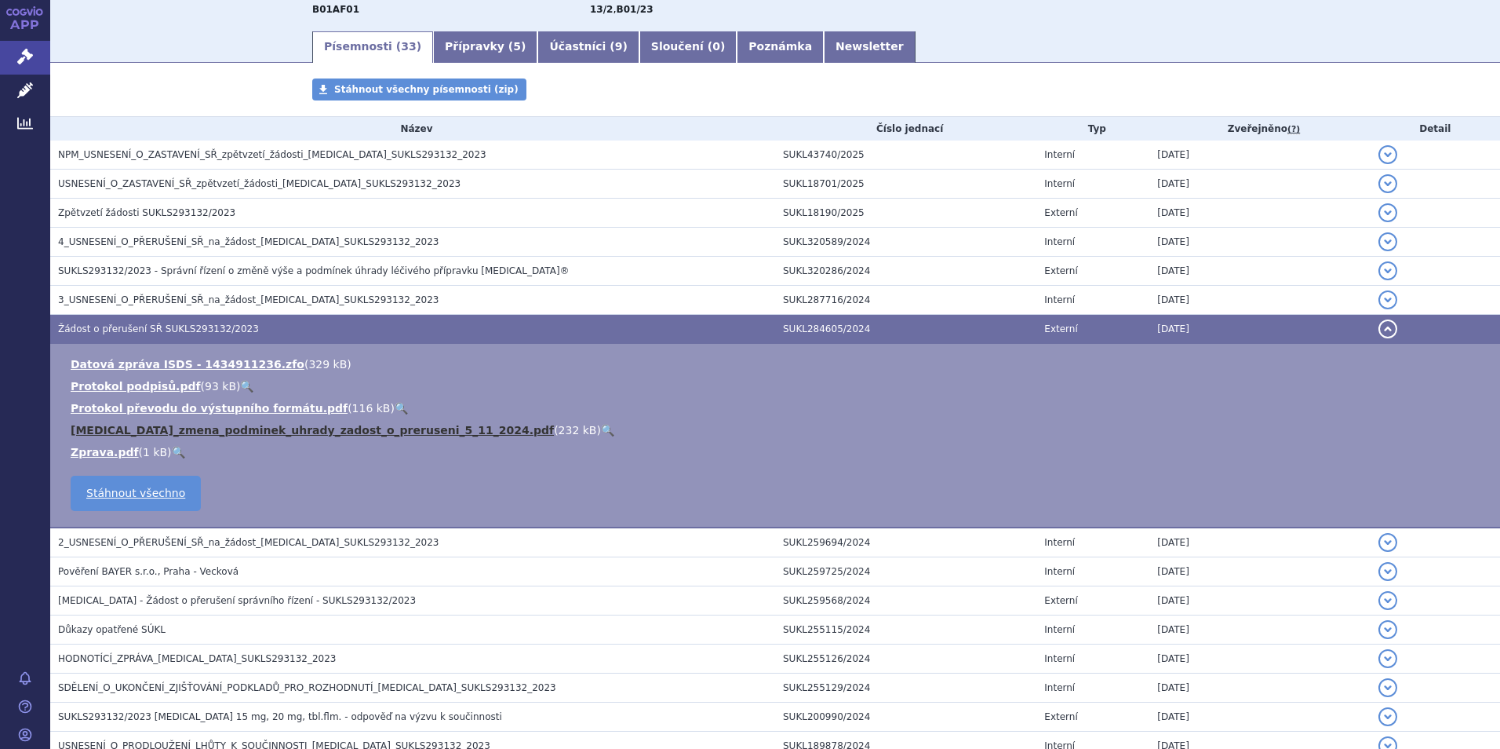
click at [256, 433] on link "Xarelto_zmena_podminek_uhrady_zadost_o_preruseni_5_11_2024.pdf" at bounding box center [312, 430] width 483 height 13
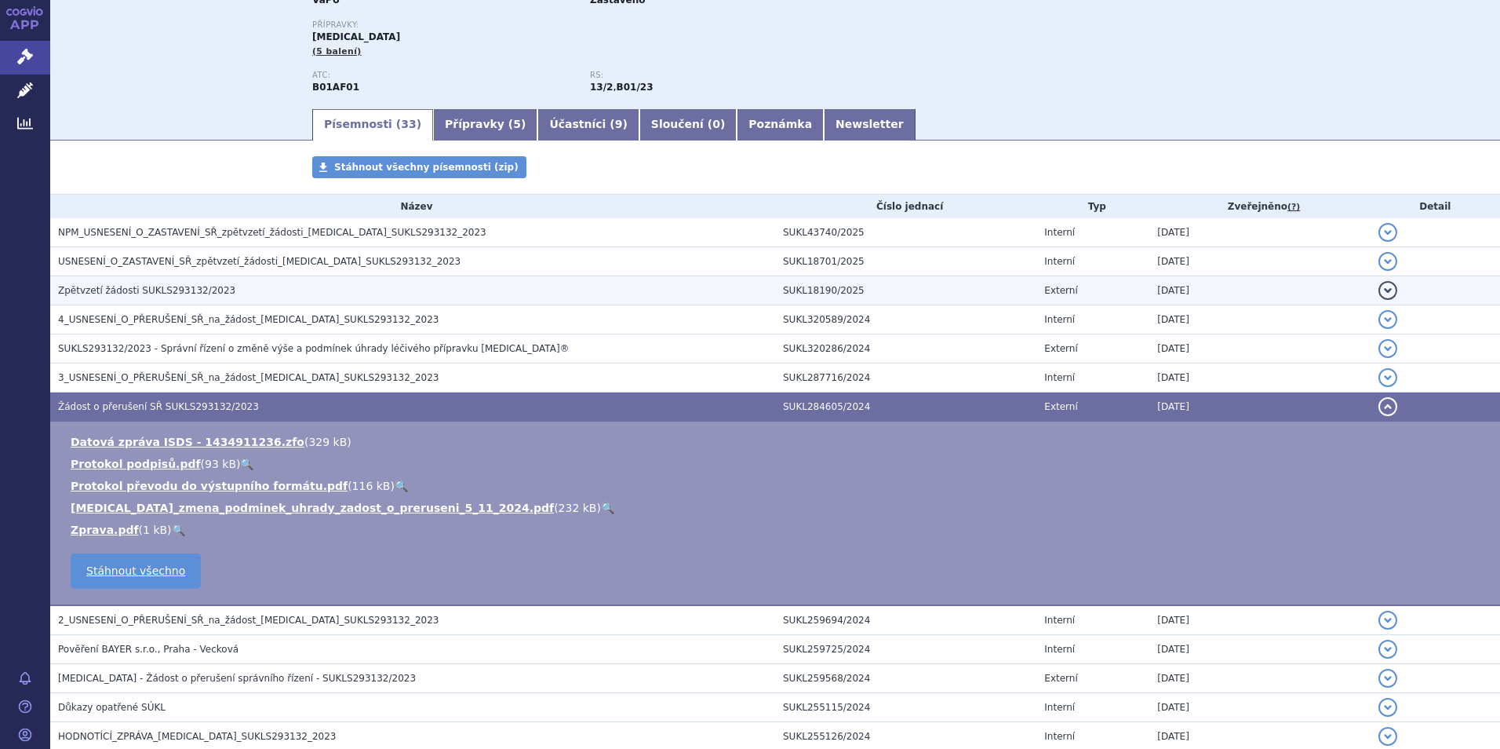
scroll to position [78, 0]
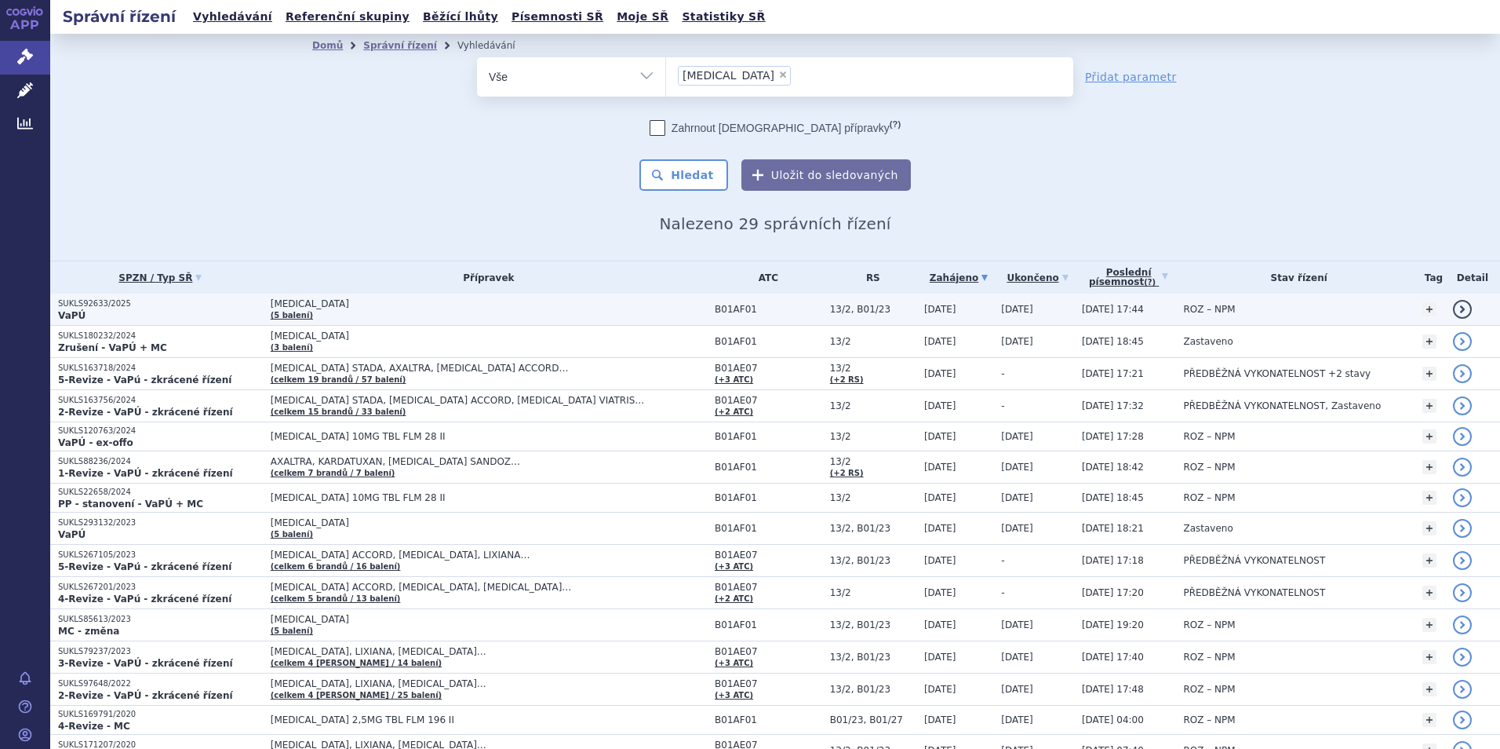
click at [271, 305] on span "[MEDICAL_DATA]" at bounding box center [467, 303] width 392 height 11
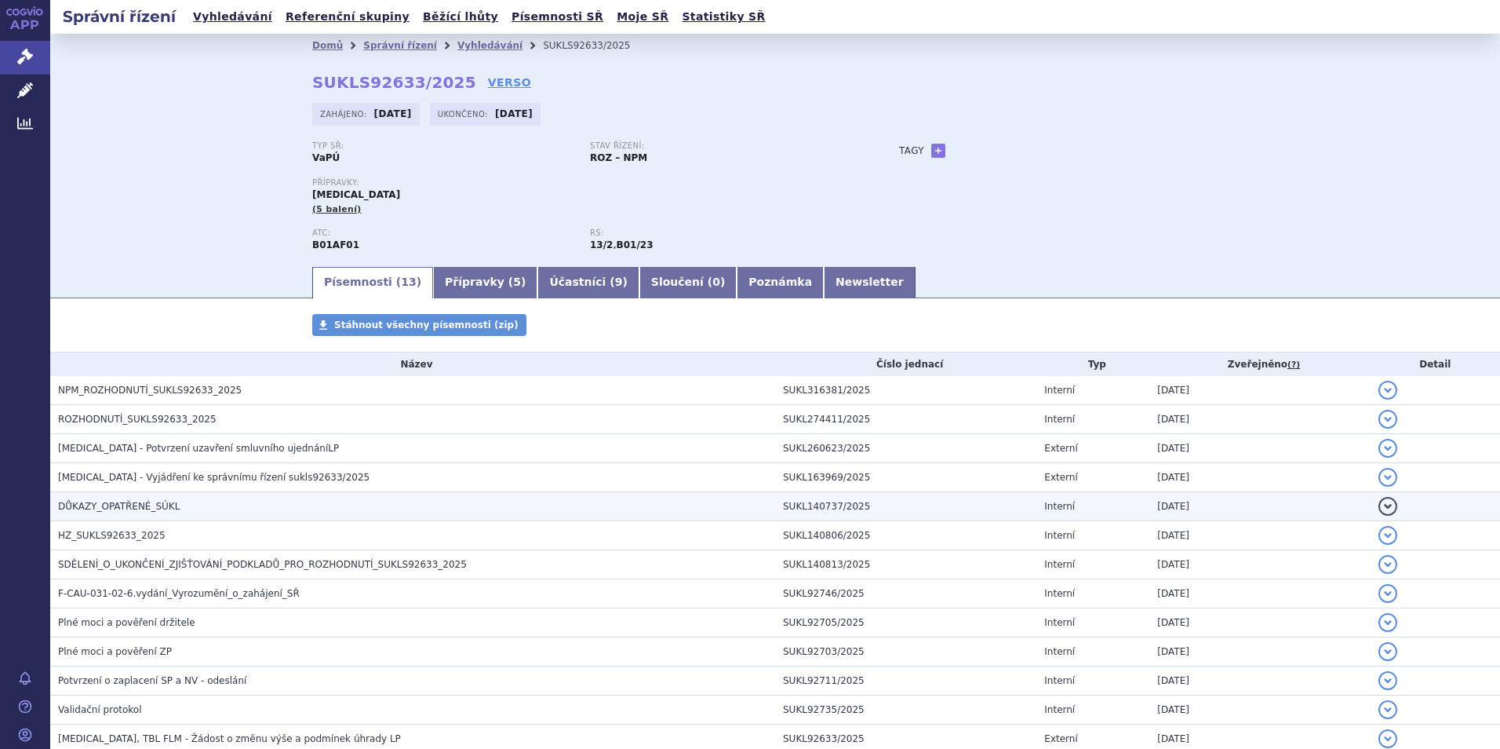
click at [126, 505] on span "DŮKAZY_OPATŘENÉ_SÚKL" at bounding box center [119, 506] width 122 height 11
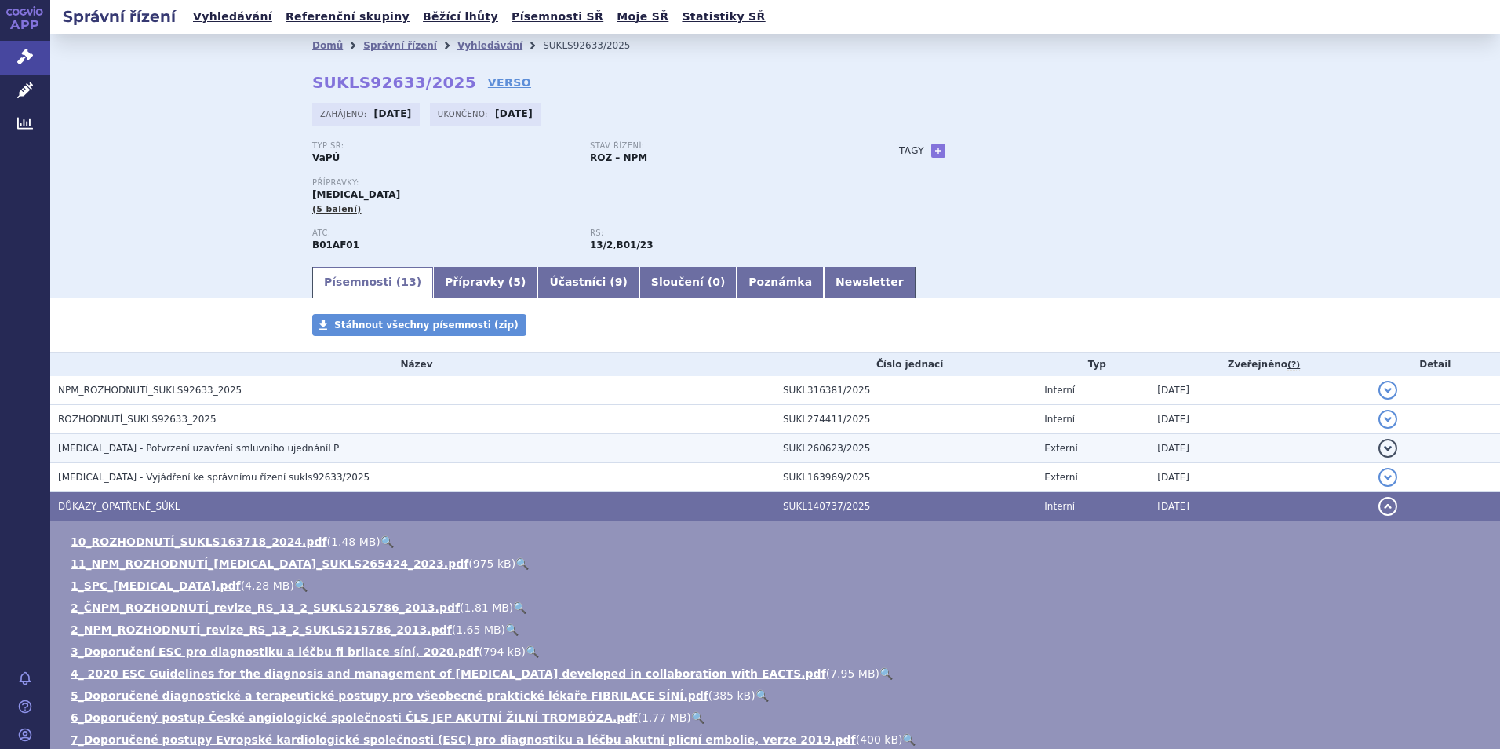
click at [181, 450] on span "XARELTO - Potvrzení uzavření smluvního ujednáníLP" at bounding box center [198, 448] width 281 height 11
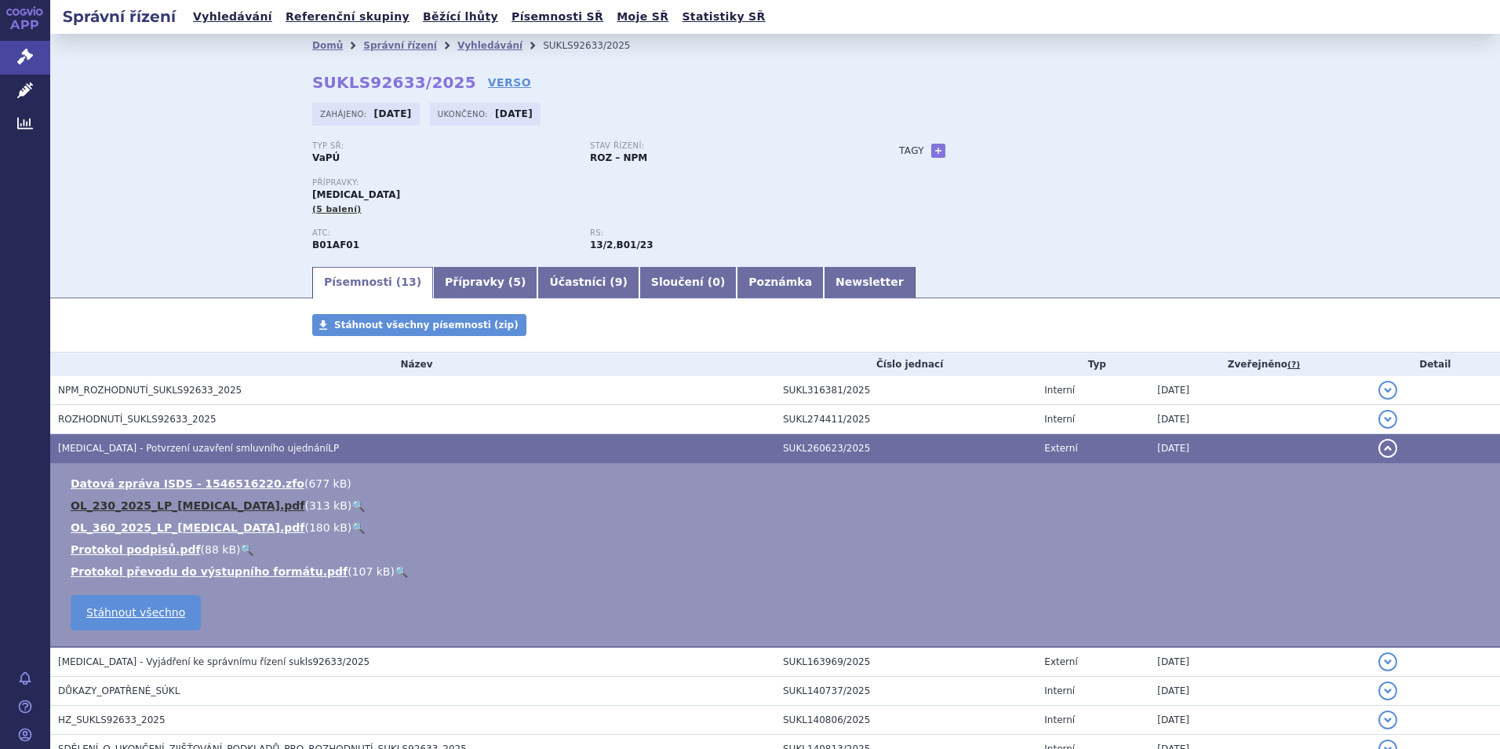
click at [184, 504] on link "OL_230_2025_LP_XARELTO.pdf" at bounding box center [188, 505] width 234 height 13
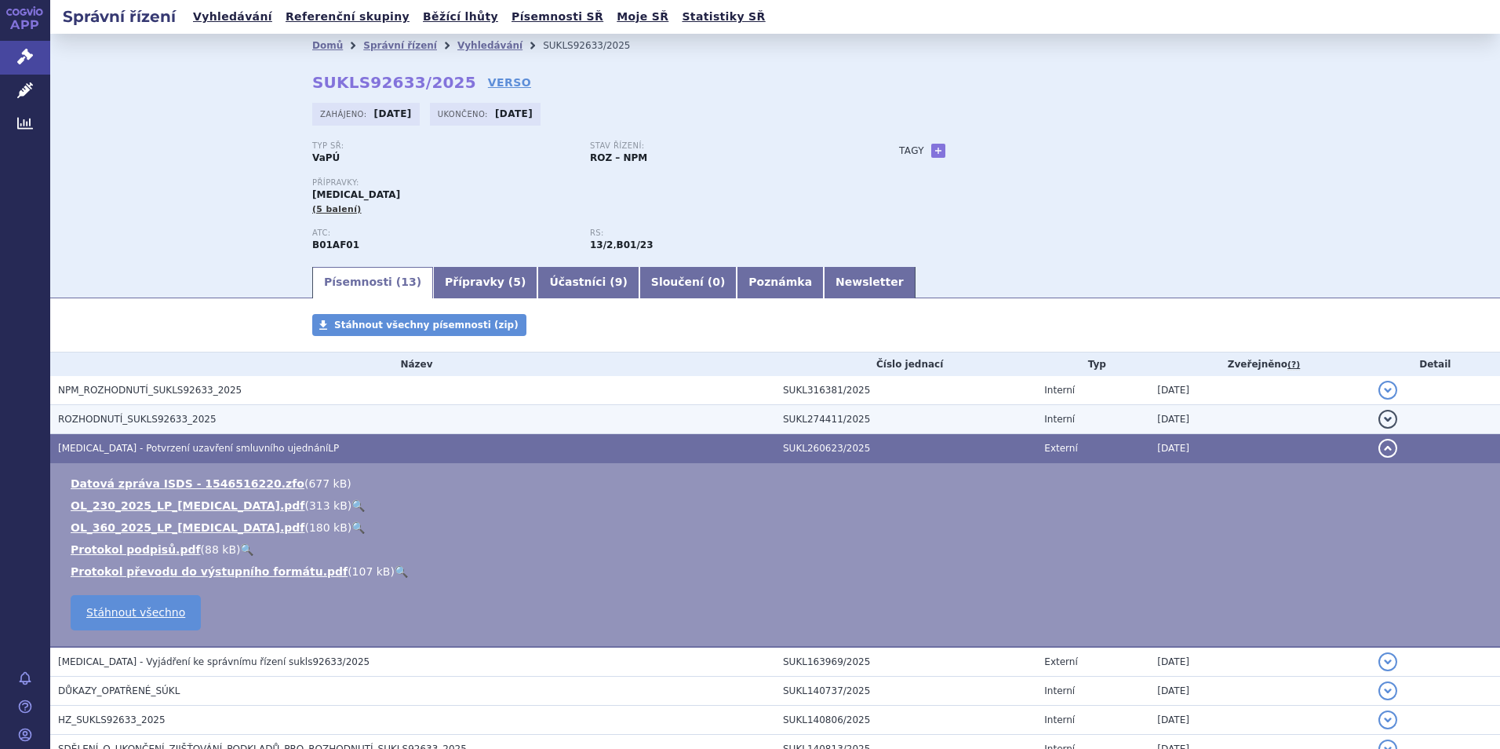
click at [120, 421] on span "ROZHODNUTÍ_SUKLS92633_2025" at bounding box center [137, 419] width 159 height 11
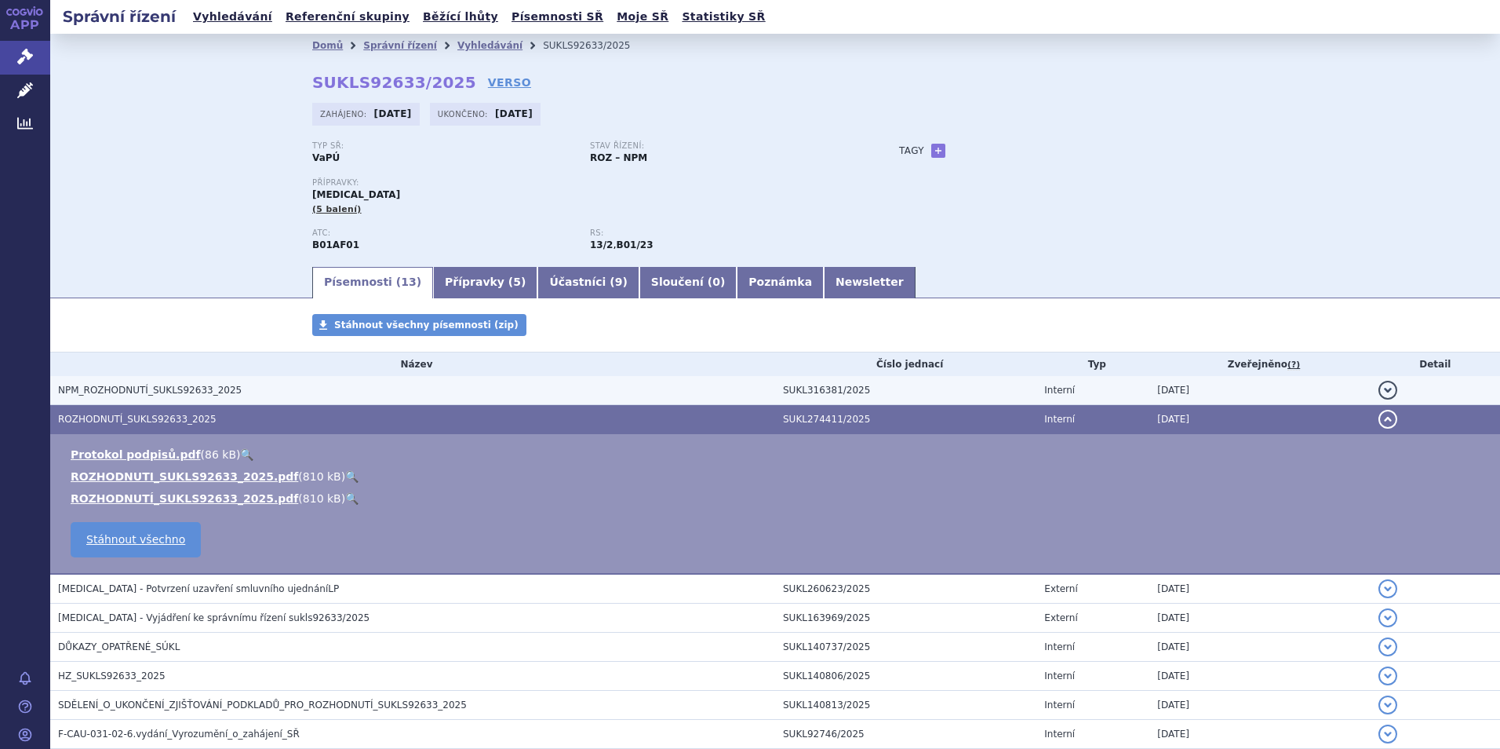
click at [133, 388] on span "NPM_ROZHODNUTÍ_SUKLS92633_2025" at bounding box center [150, 390] width 184 height 11
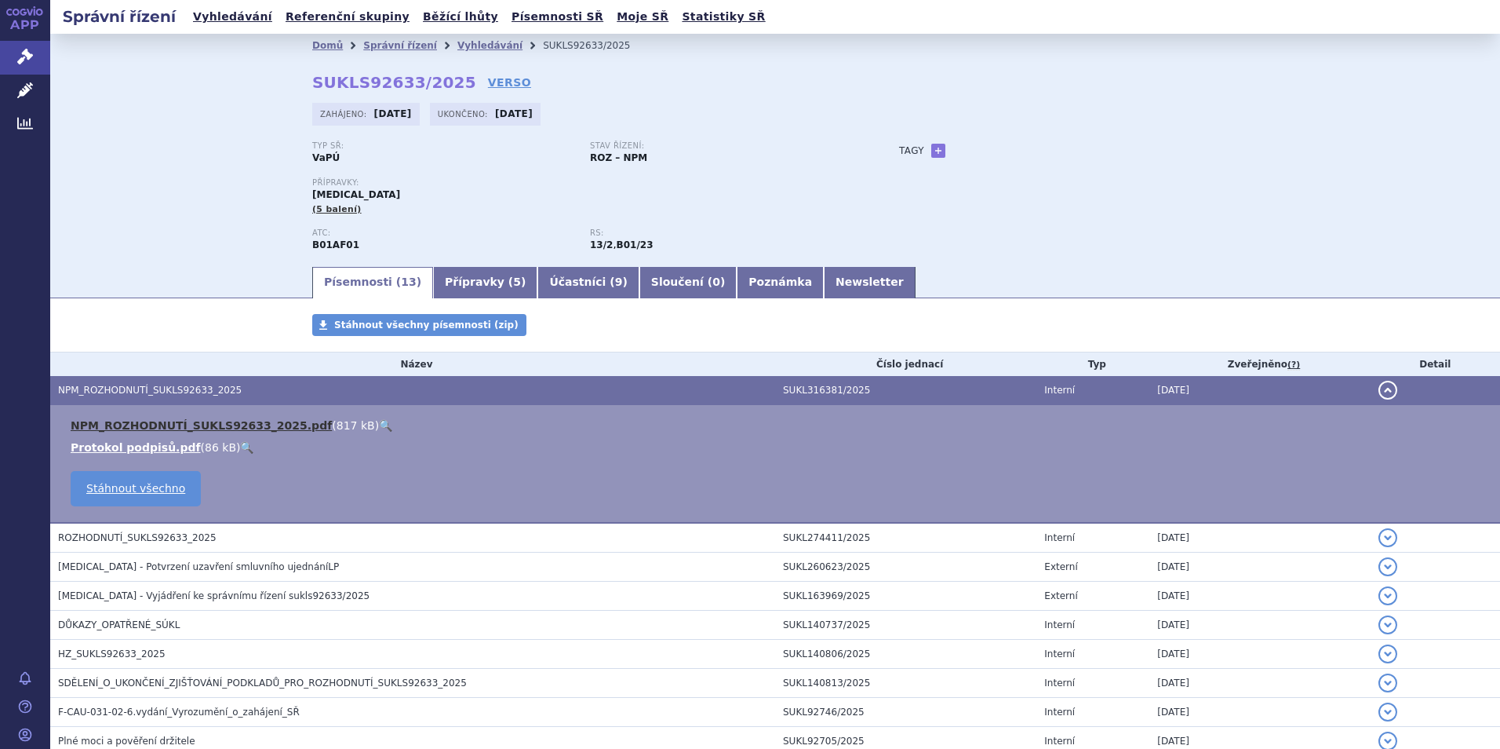
click at [179, 425] on link "NPM_ROZHODNUTÍ_SUKLS92633_2025.pdf" at bounding box center [201, 425] width 261 height 13
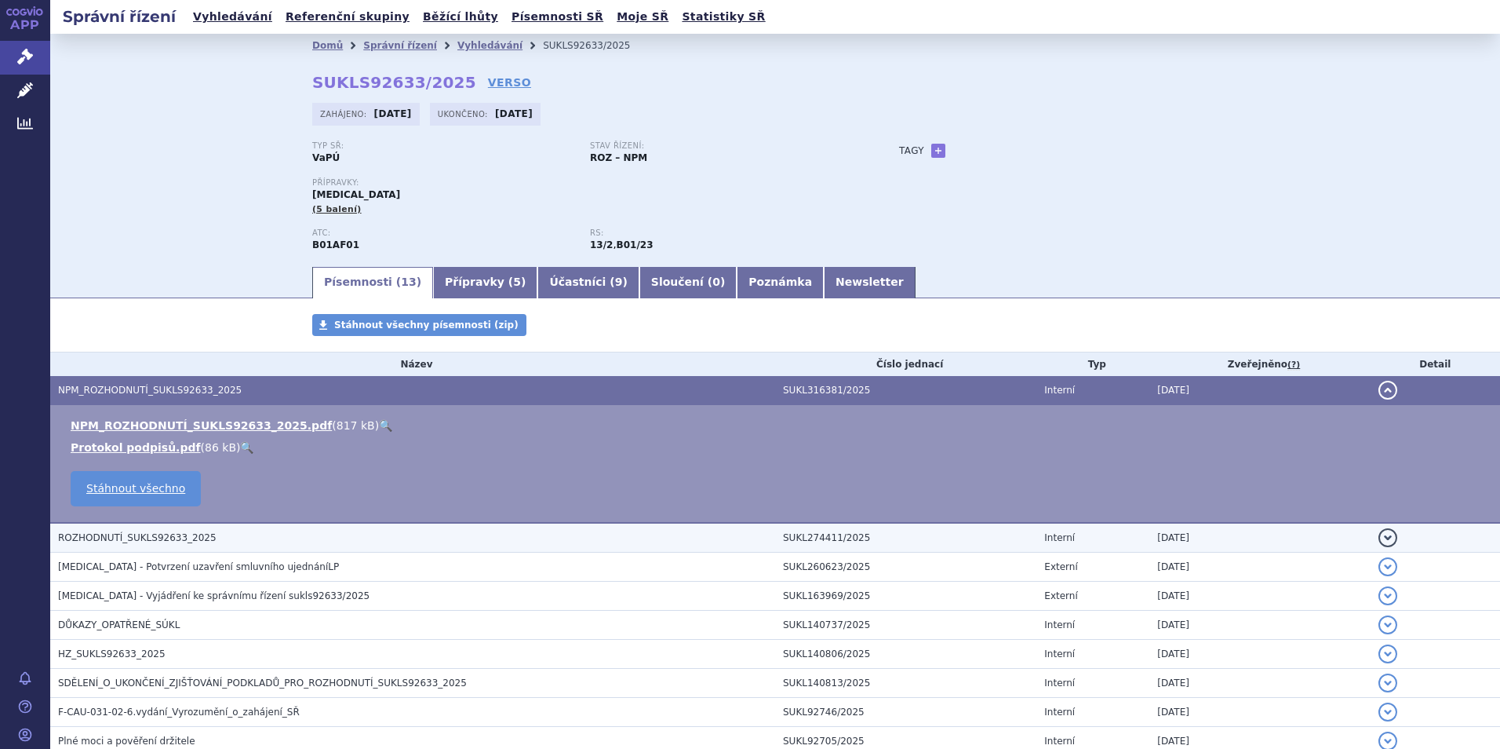
click at [132, 534] on span "ROZHODNUTÍ_SUKLS92633_2025" at bounding box center [137, 537] width 159 height 11
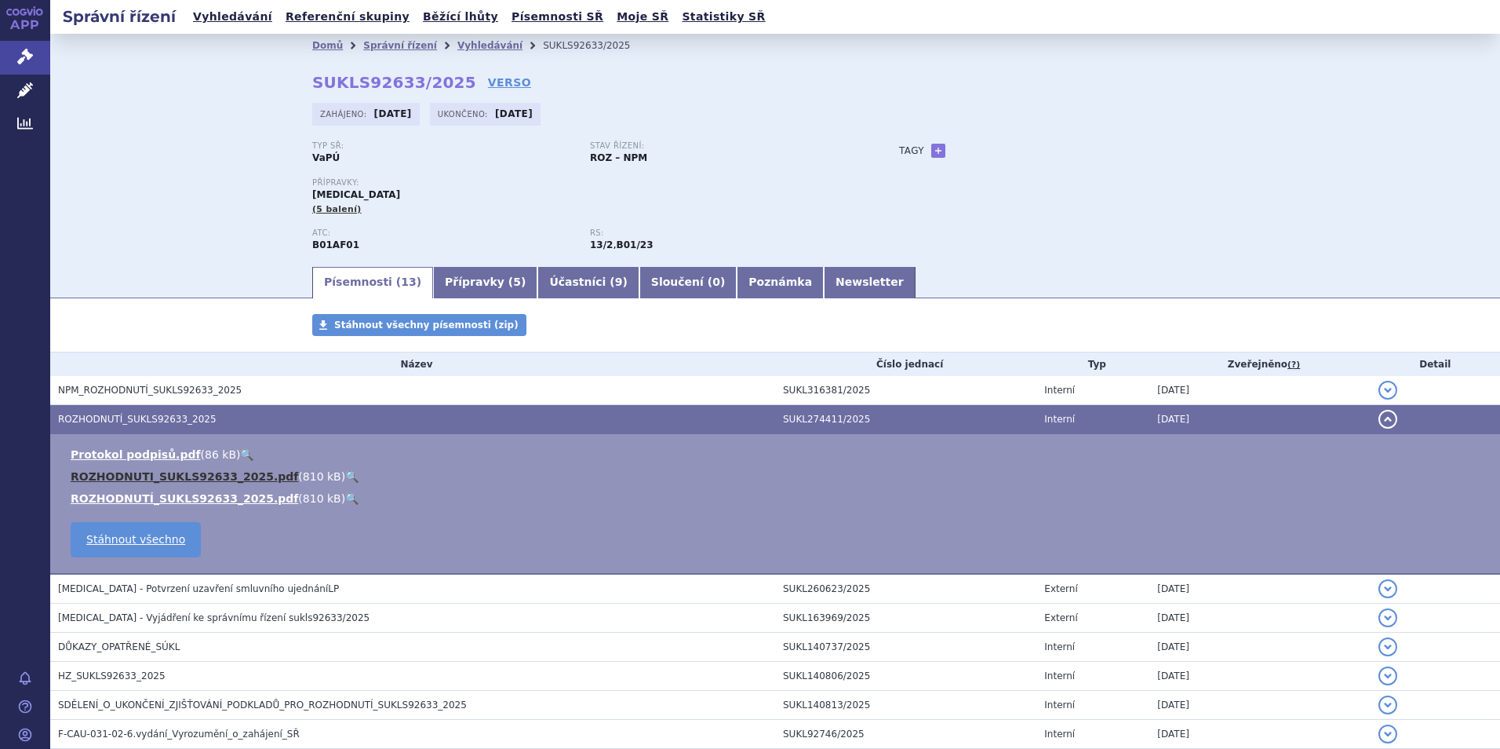
click at [182, 473] on link "ROZHODNUTI_SUKLS92633_2025.pdf" at bounding box center [185, 476] width 228 height 13
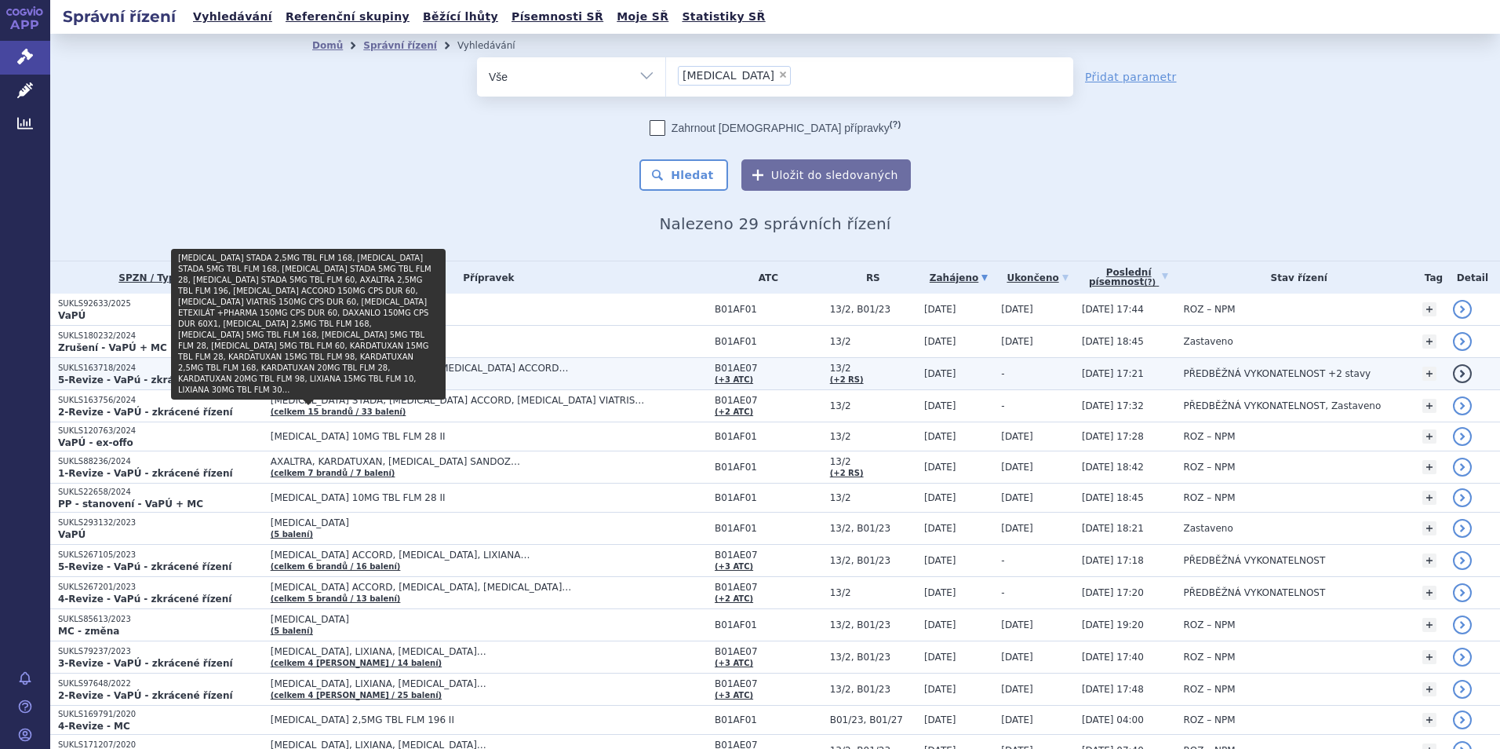
click at [279, 376] on link "(celkem 19 brandů / 57 balení)" at bounding box center [339, 379] width 136 height 9
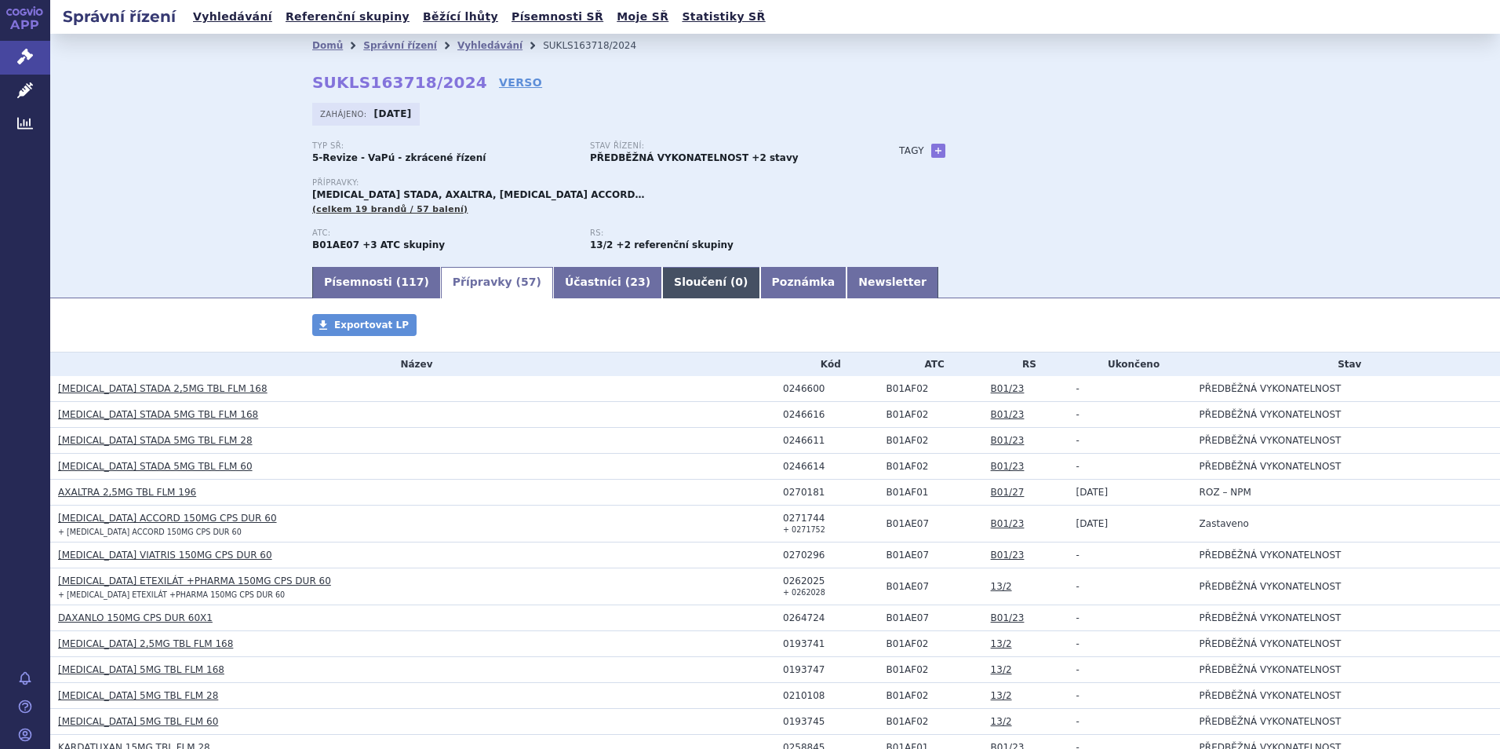
click at [735, 281] on span "0" at bounding box center [739, 281] width 8 height 13
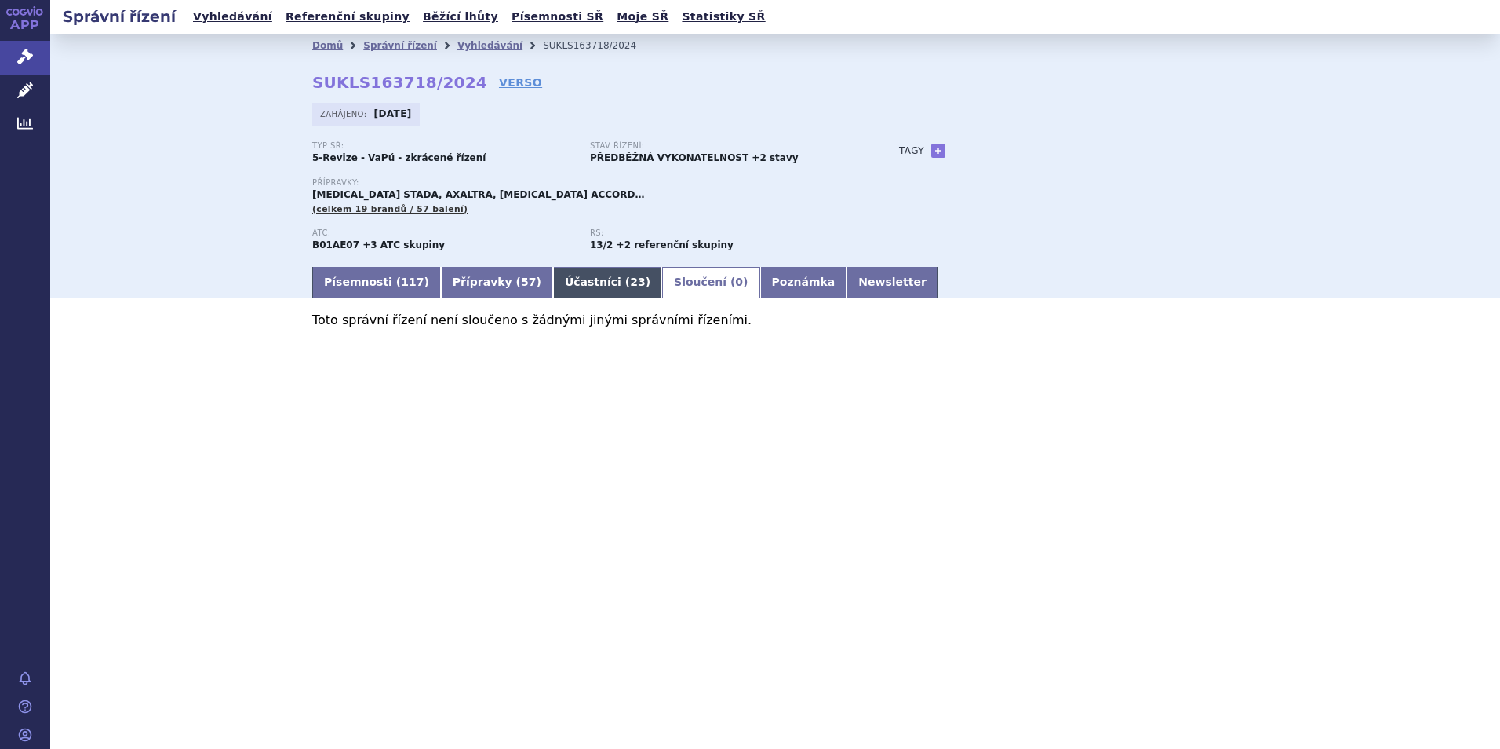
click at [553, 276] on link "Účastníci ( 23 )" at bounding box center [607, 282] width 109 height 31
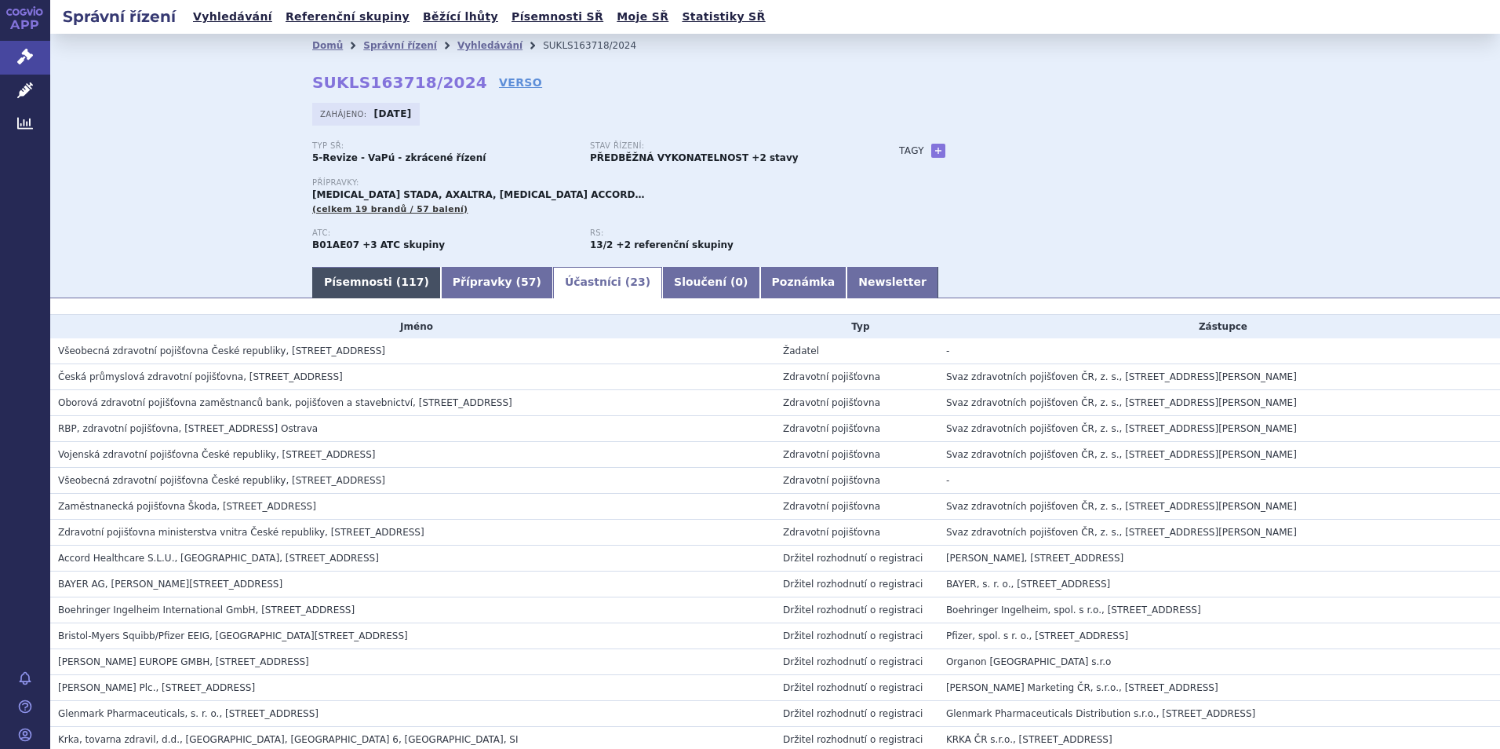
click at [377, 282] on link "Písemnosti ( 117 )" at bounding box center [376, 282] width 129 height 31
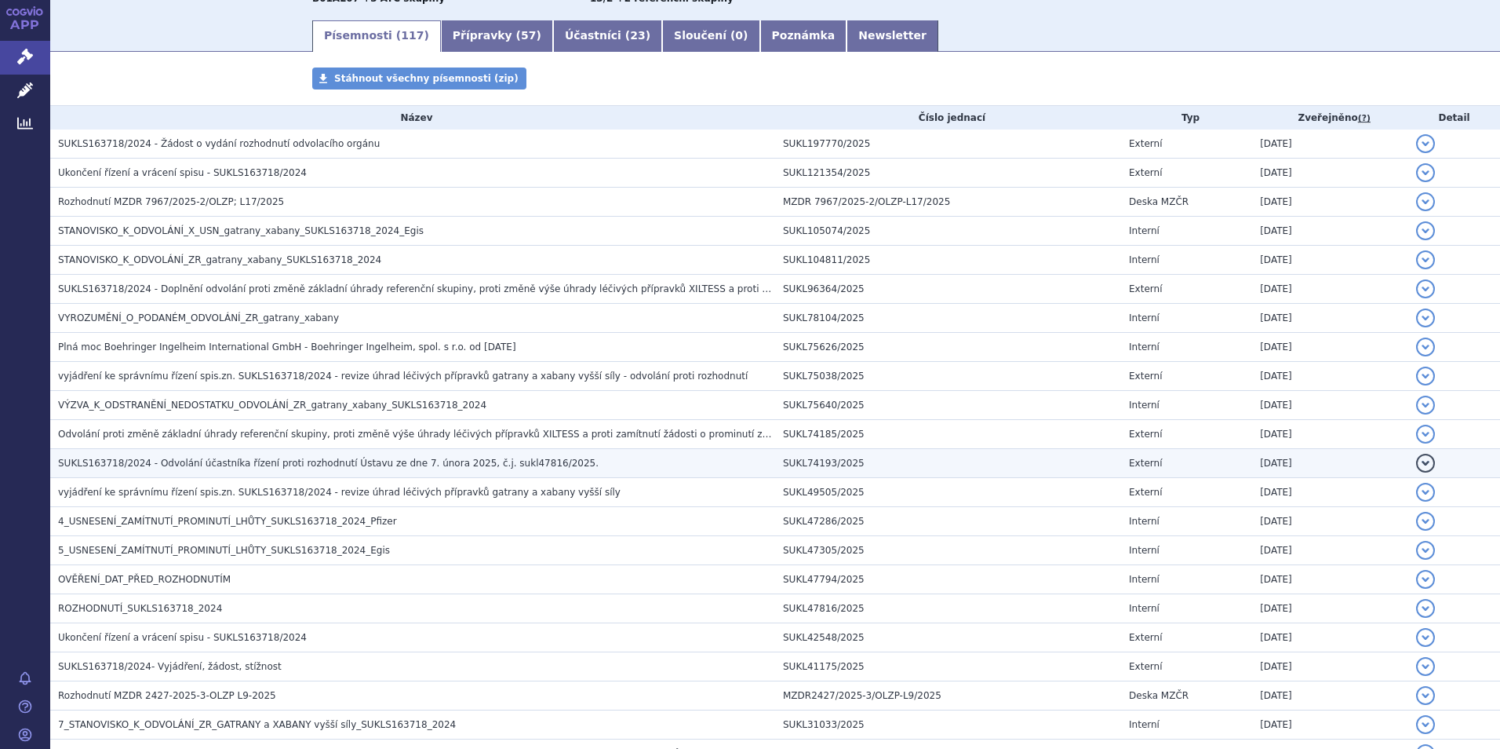
scroll to position [314, 0]
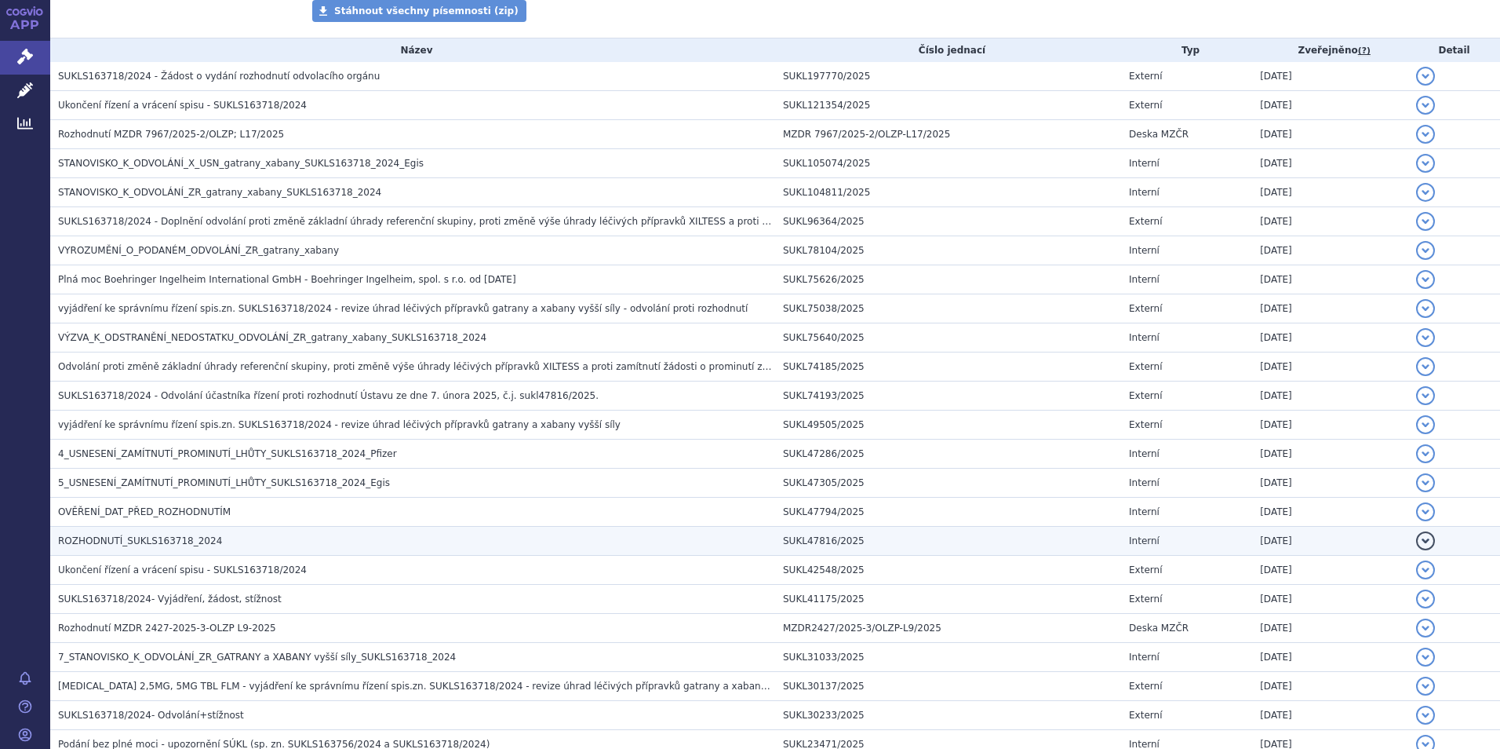
click at [114, 539] on span "ROZHODNUTÍ_SUKLS163718_2024" at bounding box center [140, 540] width 164 height 11
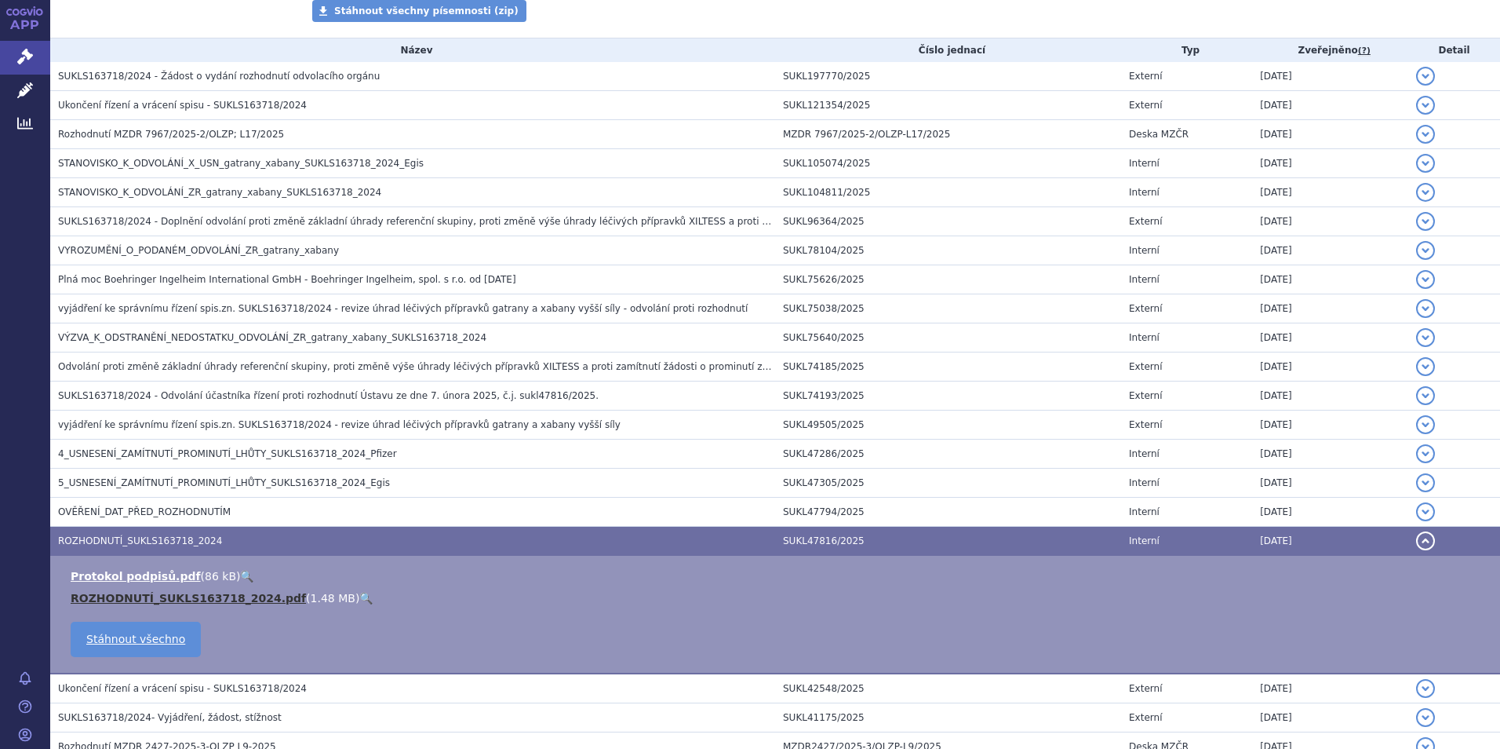
click at [155, 592] on link "ROZHODNUTÍ_SUKLS163718_2024.pdf" at bounding box center [188, 598] width 235 height 13
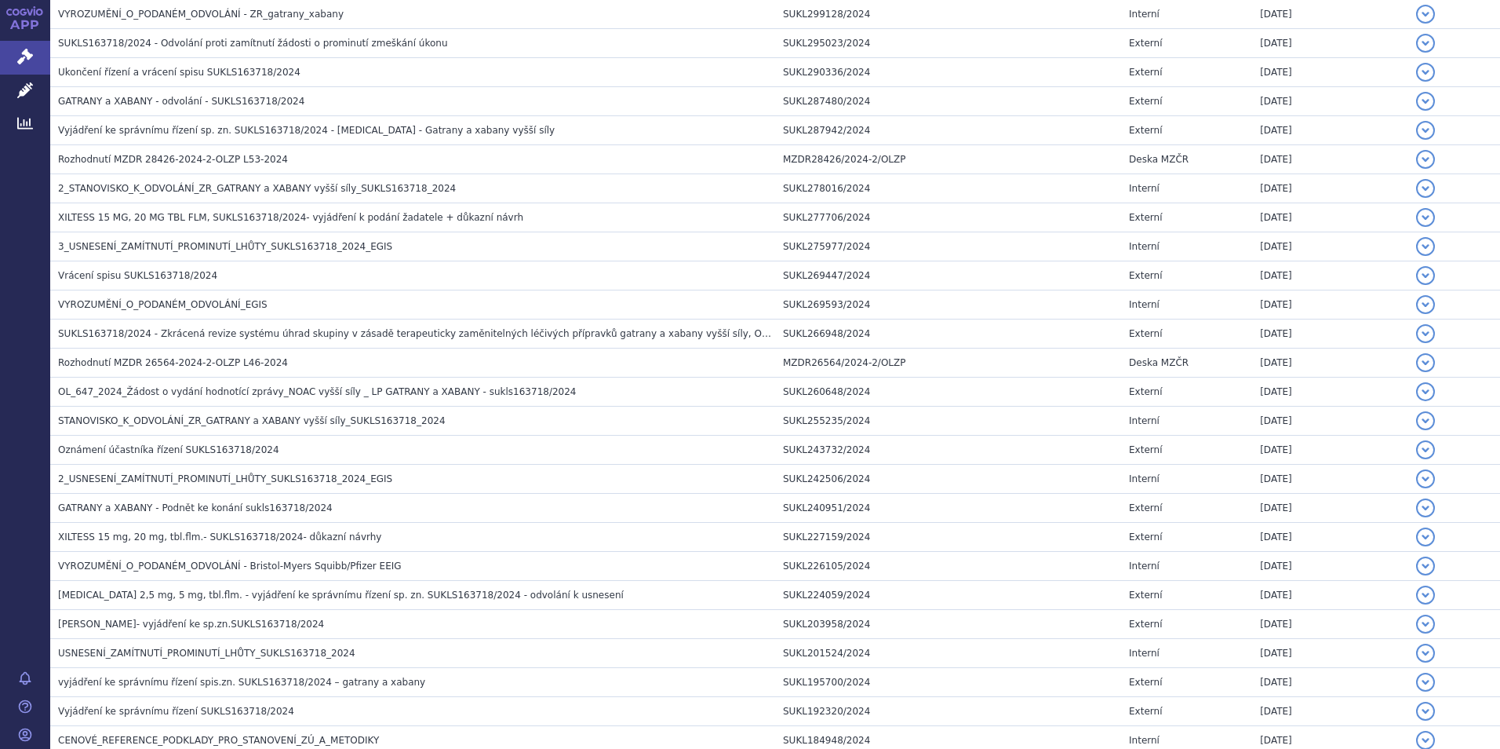
scroll to position [2197, 0]
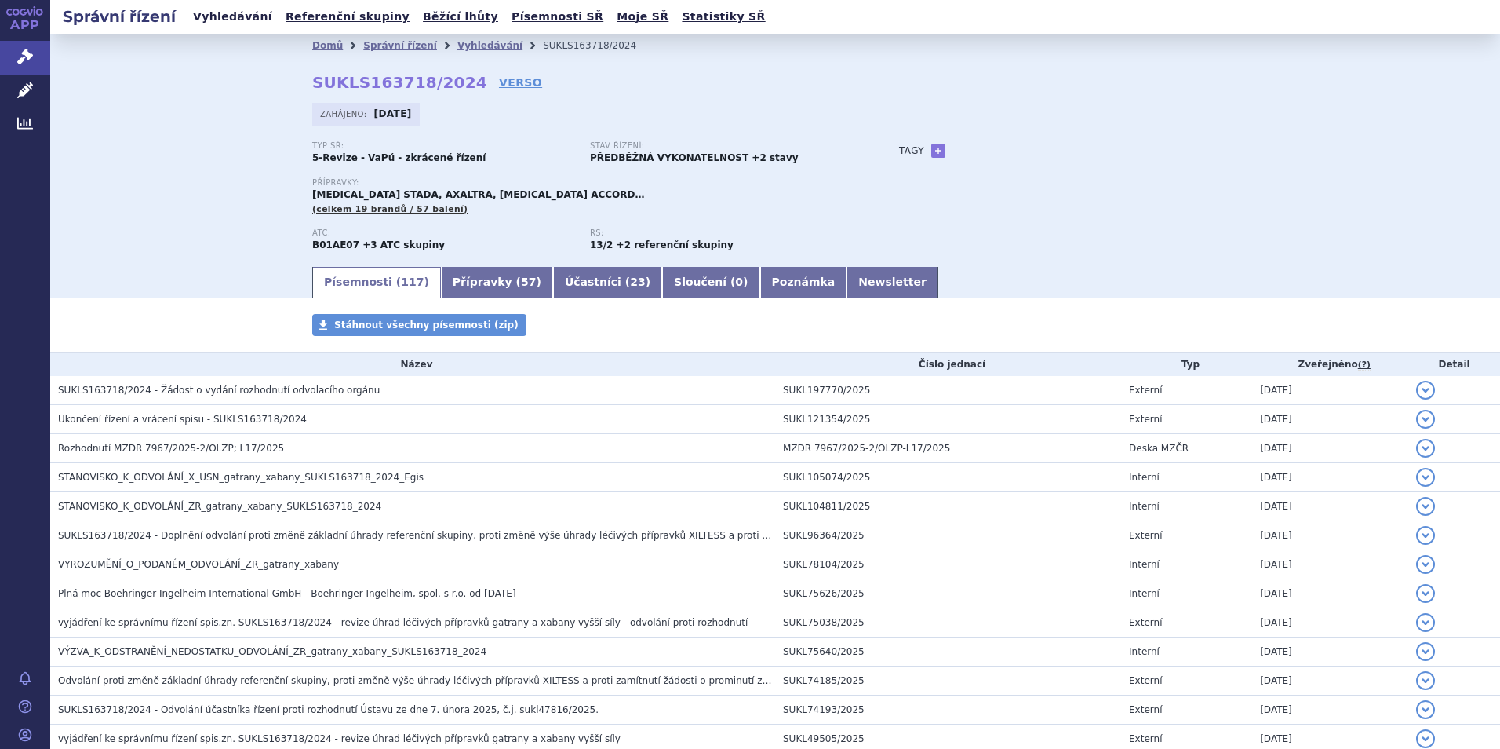
click at [240, 13] on link "Vyhledávání" at bounding box center [232, 16] width 89 height 21
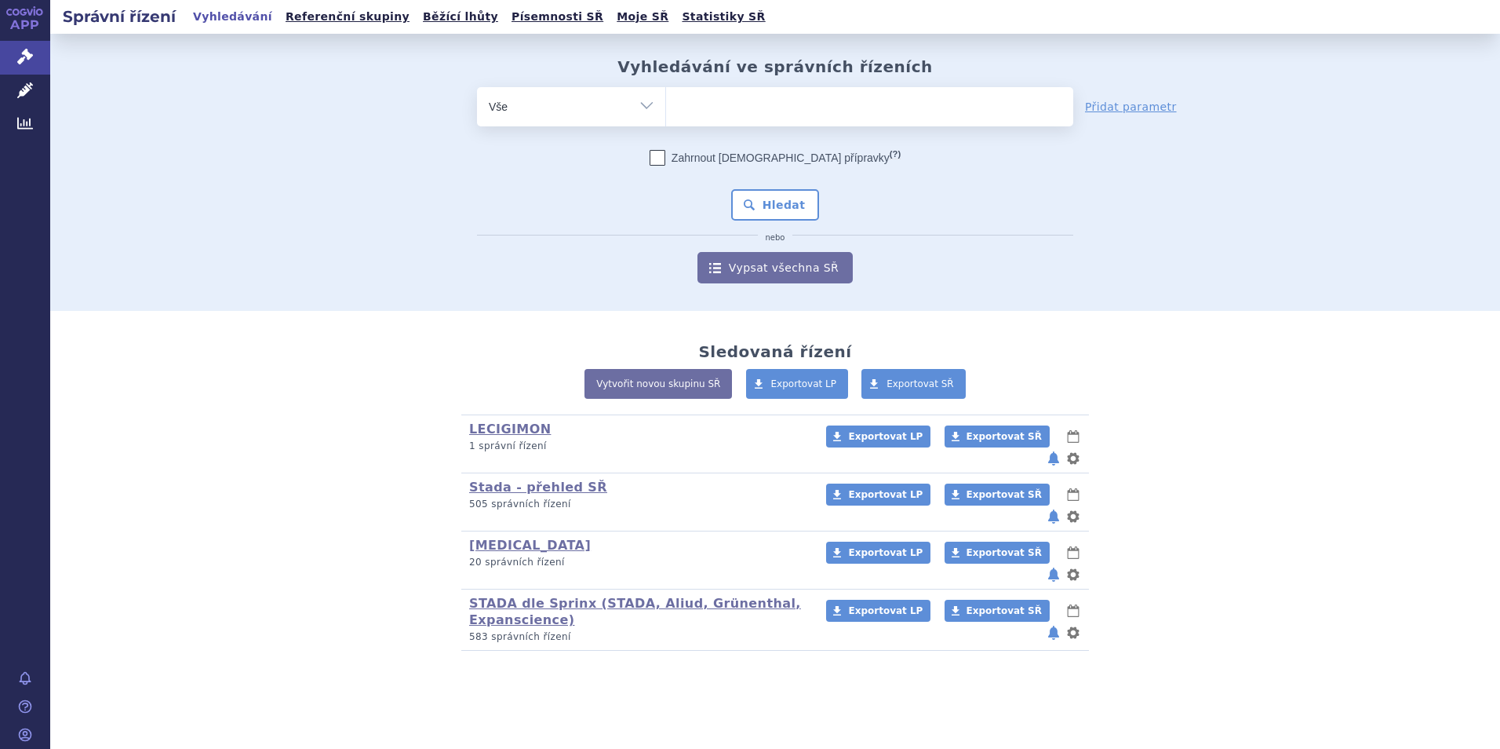
click at [745, 108] on ul at bounding box center [869, 103] width 407 height 33
click at [666, 108] on select at bounding box center [665, 105] width 1 height 39
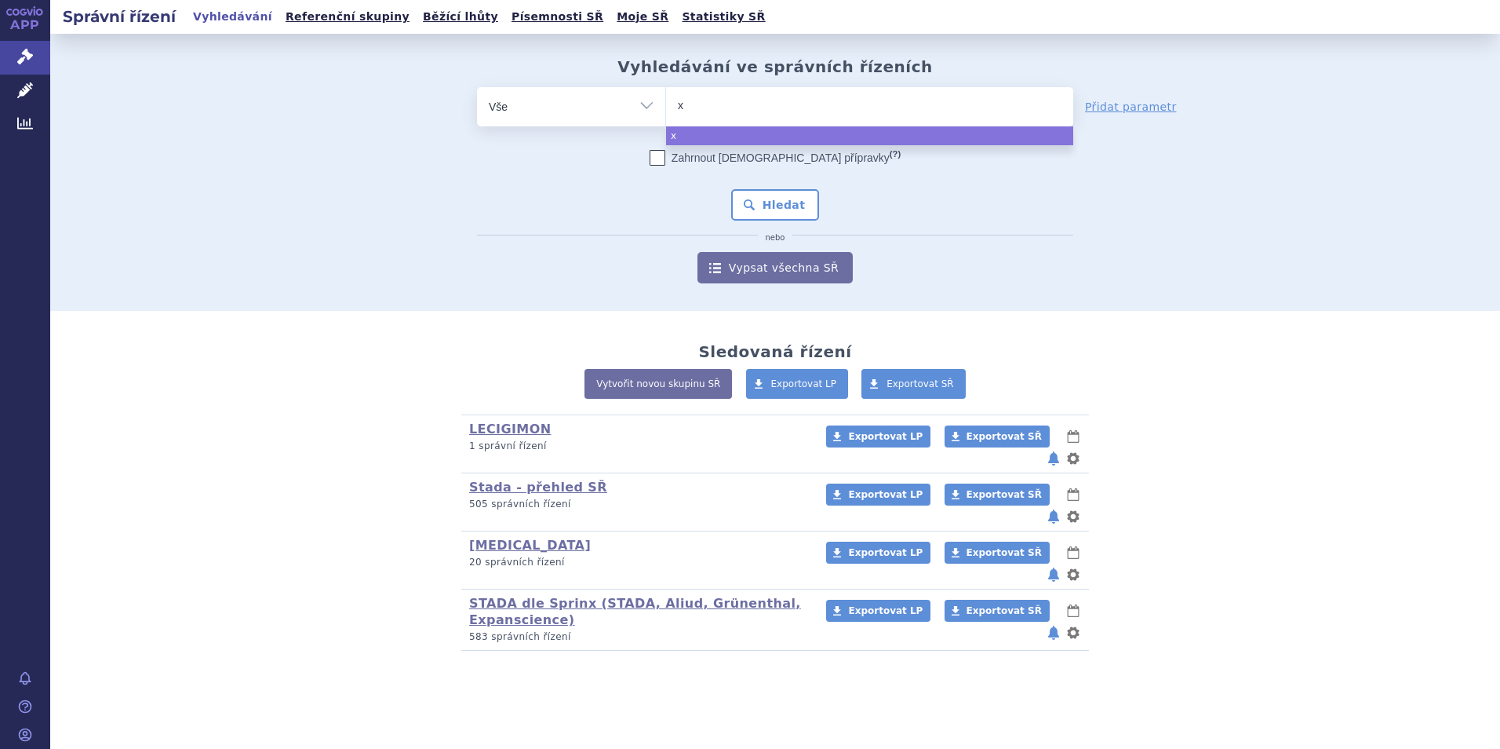
type input "xa"
type input "xar"
type input "xare"
type input "xarel"
type input "[MEDICAL_DATA]"
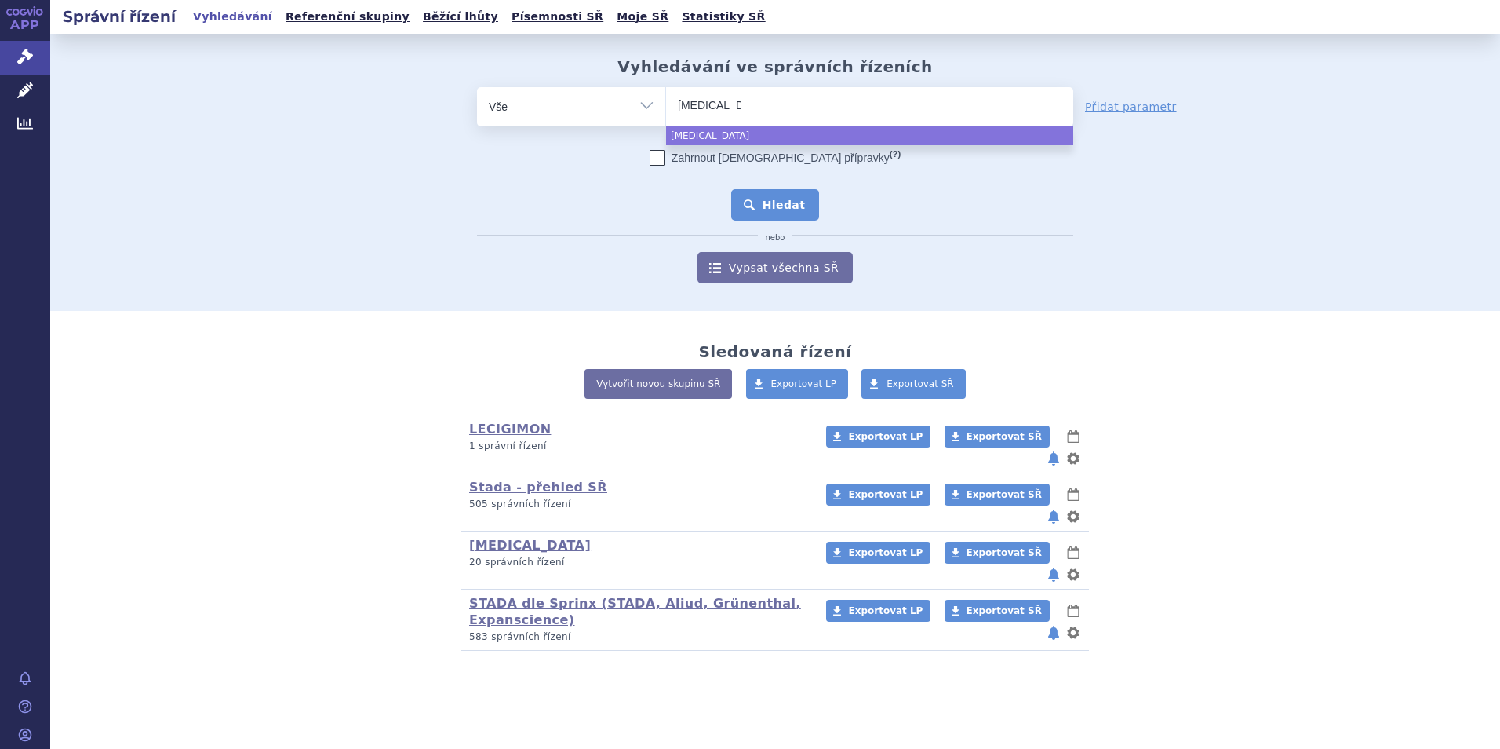
select select "xarelto"
click at [771, 202] on button "Hledat" at bounding box center [775, 204] width 89 height 31
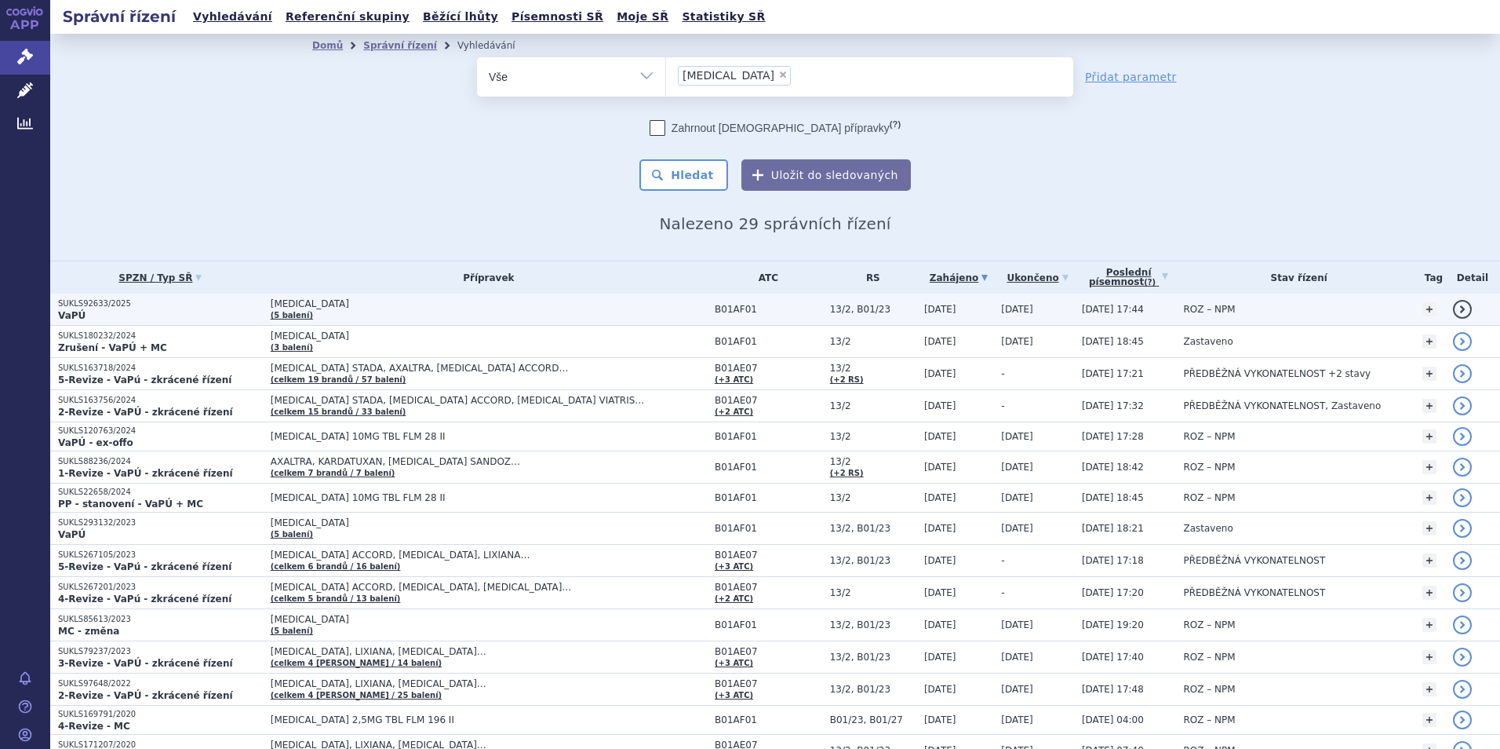
click at [75, 307] on p "SUKLS92633/2025" at bounding box center [160, 303] width 205 height 11
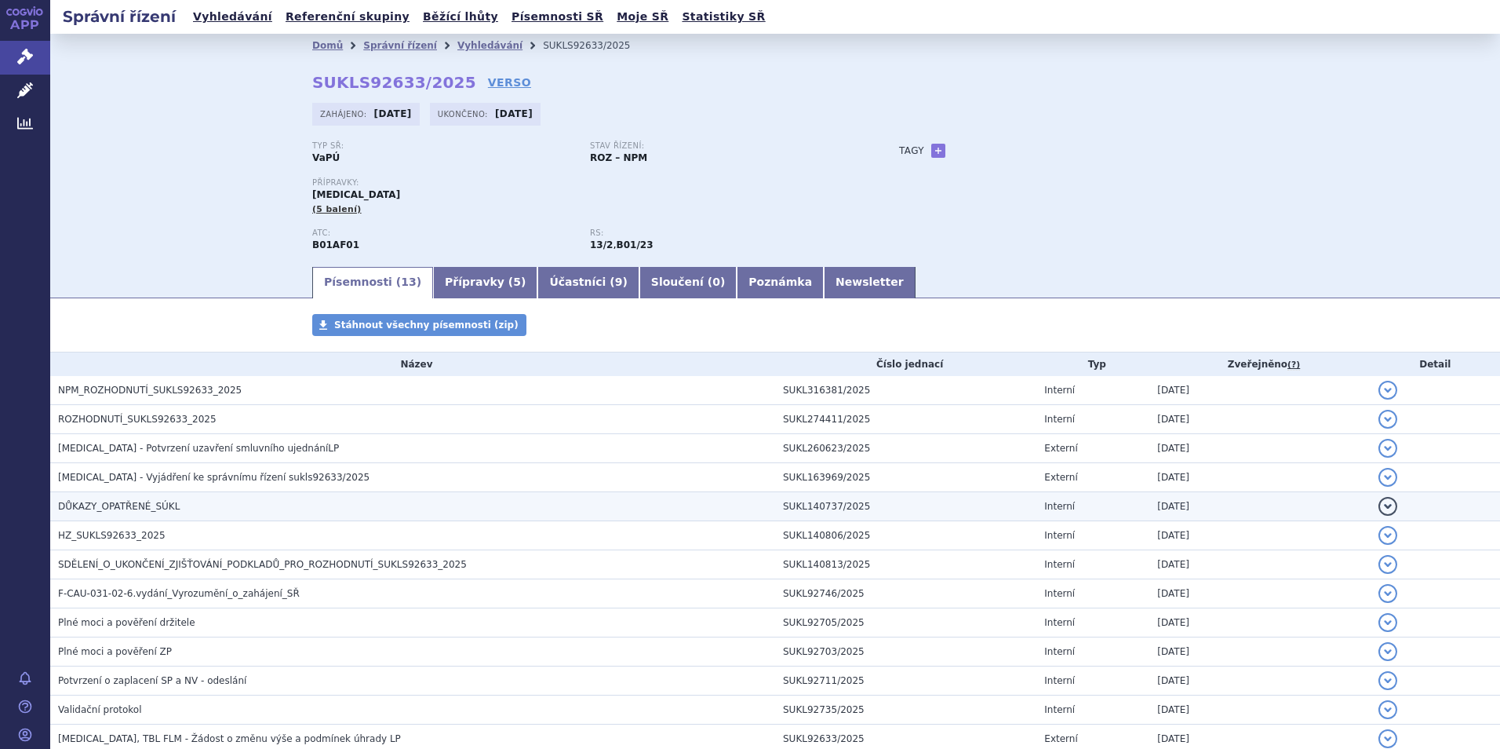
scroll to position [99, 0]
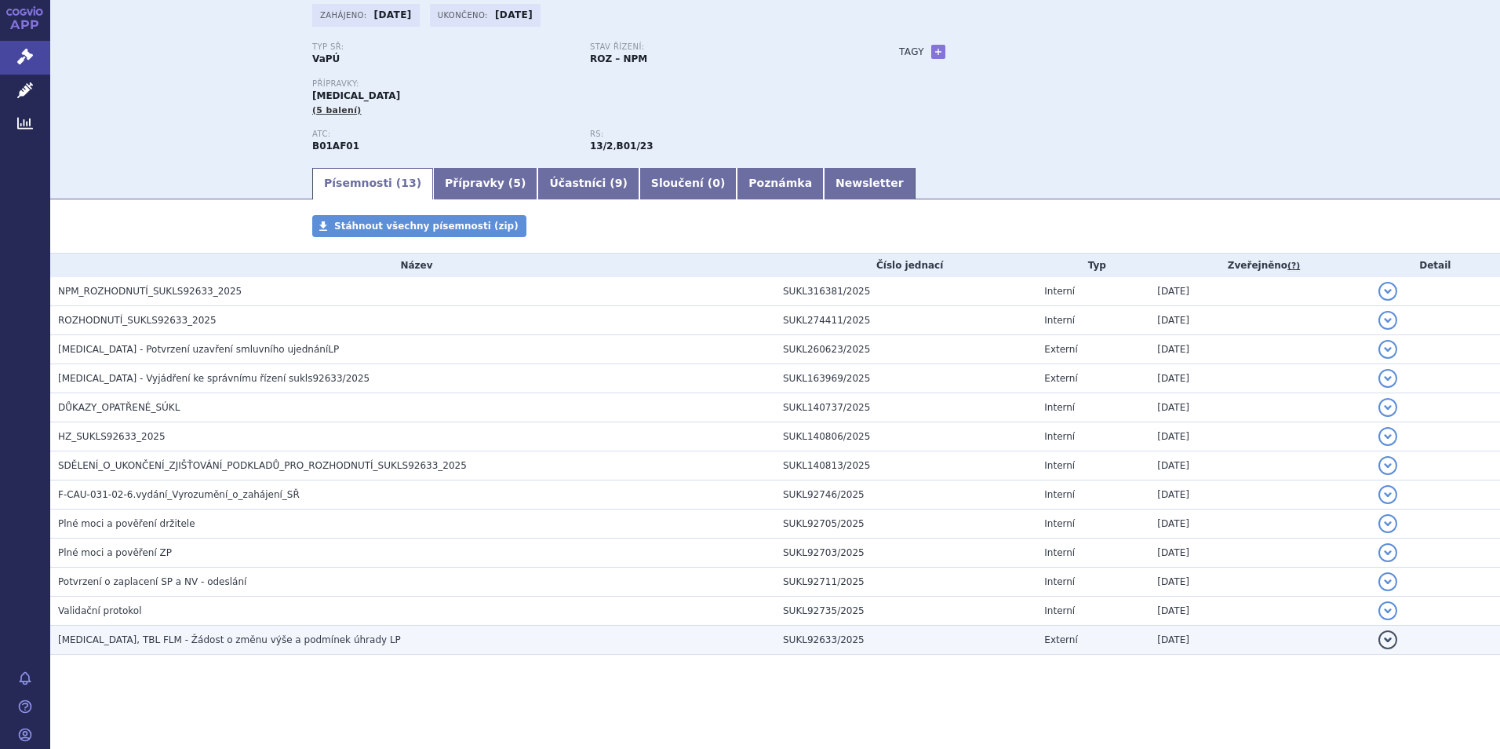
click at [173, 640] on span "[MEDICAL_DATA], TBL FLM - Žádost o změnu výše a podmínek úhrady LP" at bounding box center [229, 639] width 343 height 11
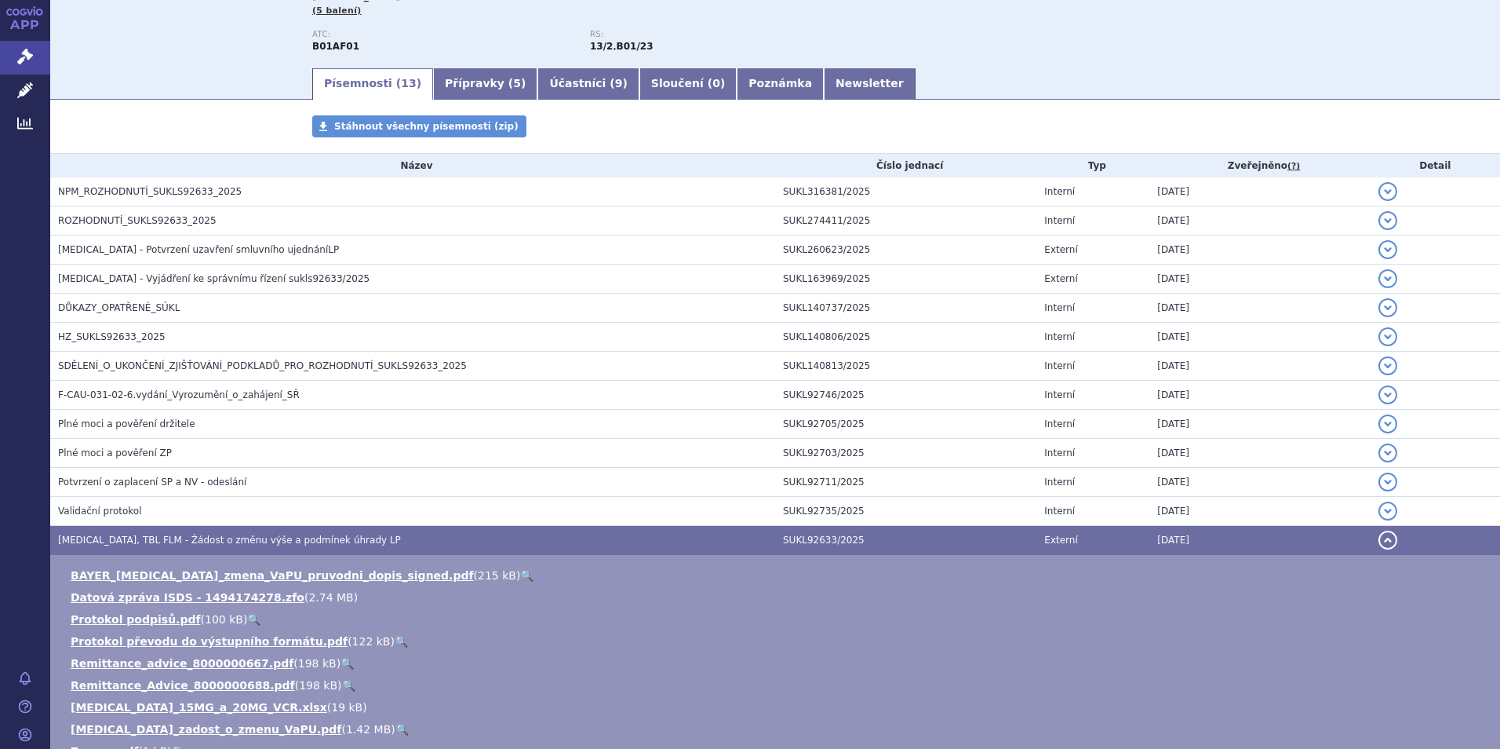
scroll to position [371, 0]
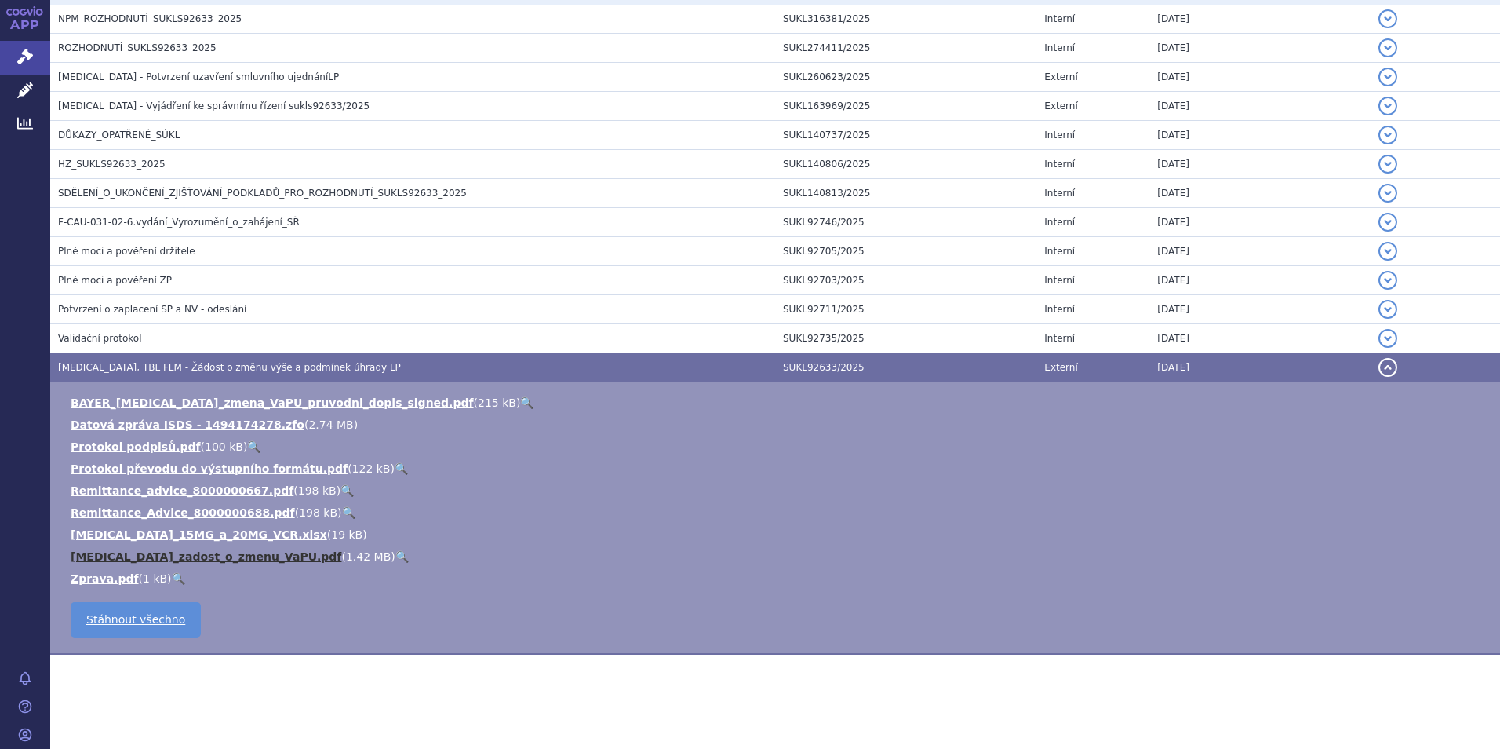
click at [199, 557] on link "[MEDICAL_DATA]_zadost_o_zmenu_VaPU.pdf" at bounding box center [206, 556] width 271 height 13
